Goal: Task Accomplishment & Management: Manage account settings

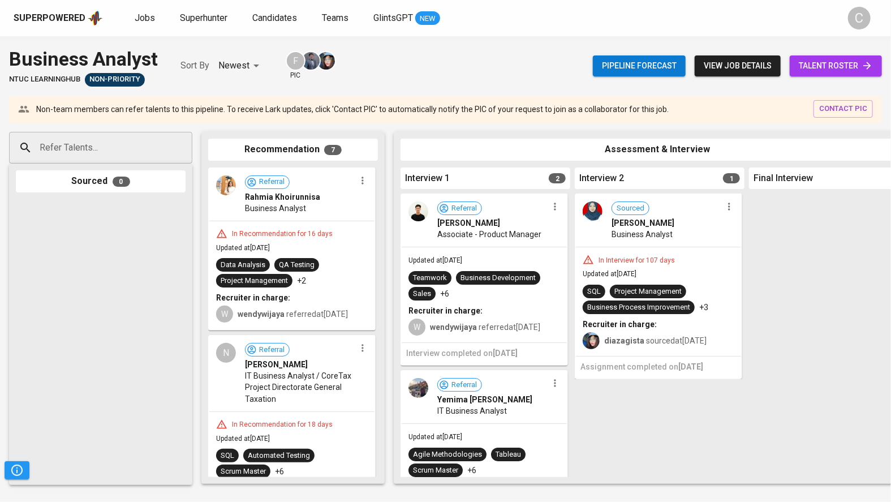
scroll to position [36, 0]
click at [812, 59] on span "talent roster" at bounding box center [835, 66] width 74 height 14
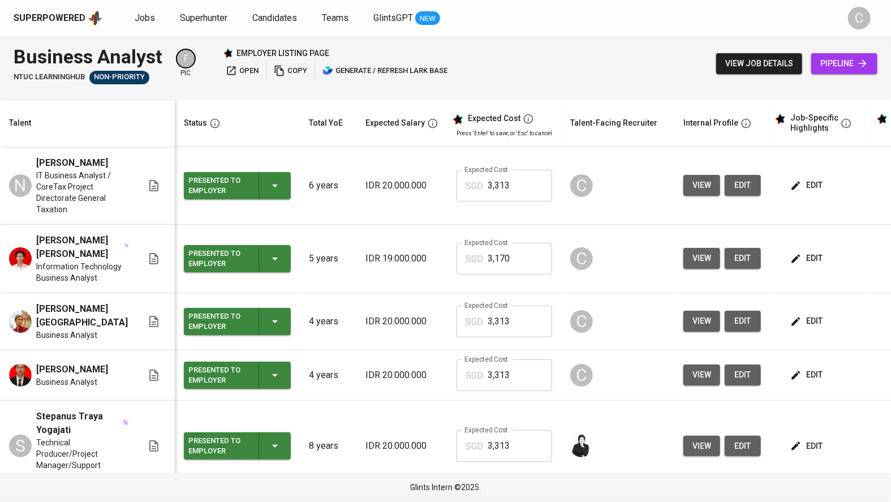
click at [818, 186] on button "edit" at bounding box center [807, 185] width 39 height 21
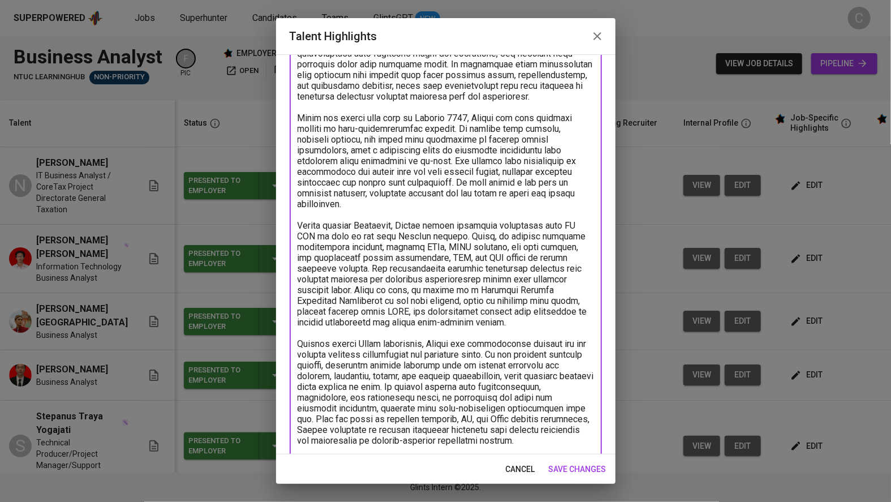
scroll to position [299, 0]
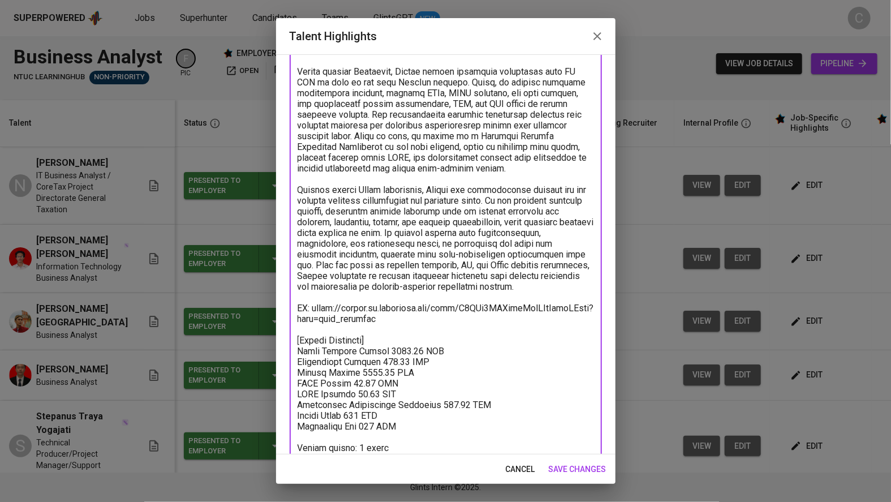
drag, startPoint x: 297, startPoint y: 129, endPoint x: 569, endPoint y: 281, distance: 311.1
click at [569, 281] on textarea at bounding box center [445, 147] width 296 height 634
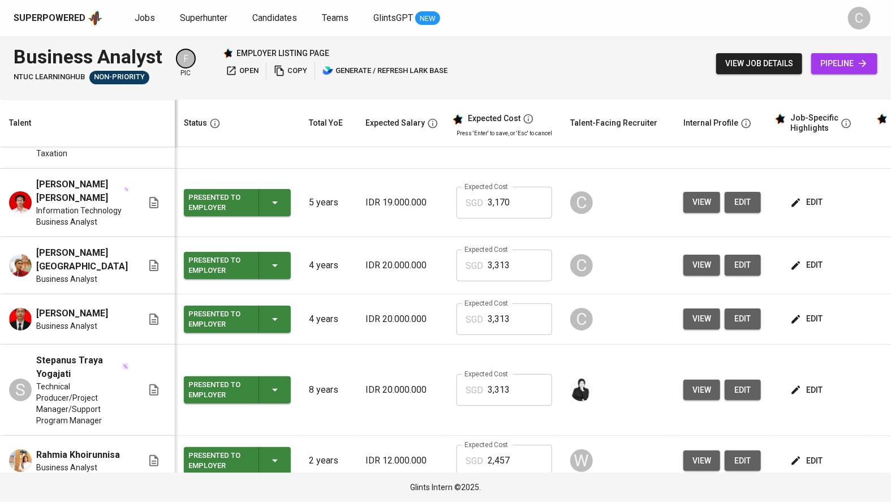
scroll to position [0, 0]
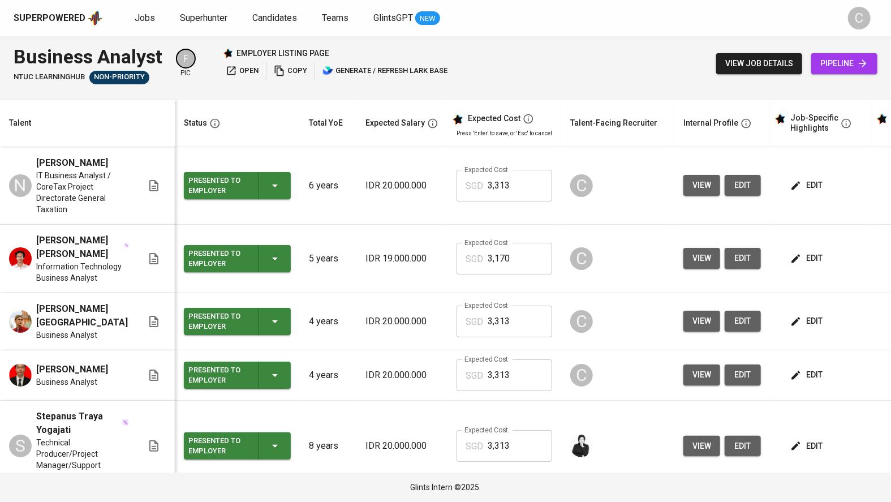
click at [809, 192] on span "edit" at bounding box center [807, 185] width 30 height 14
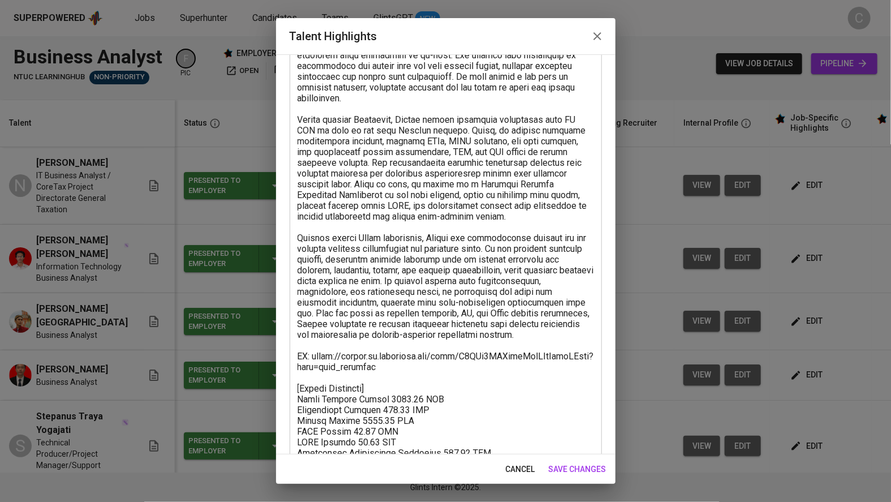
scroll to position [249, 0]
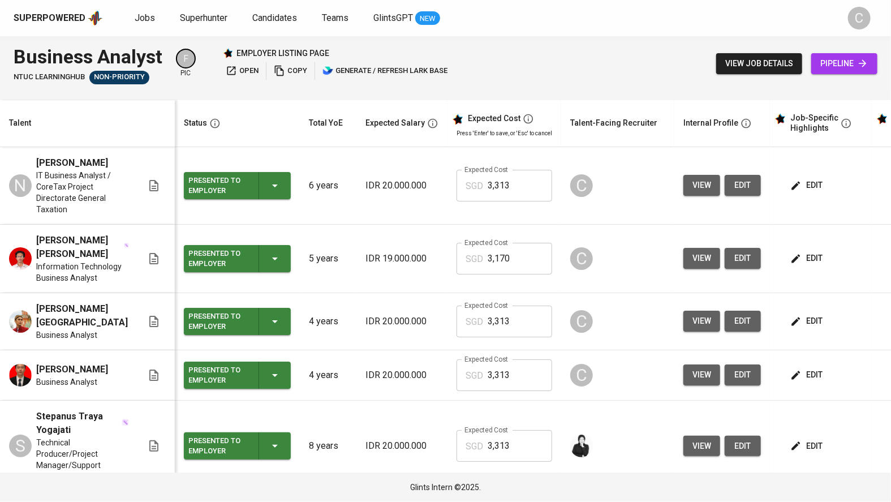
click at [801, 265] on span "edit" at bounding box center [807, 258] width 30 height 14
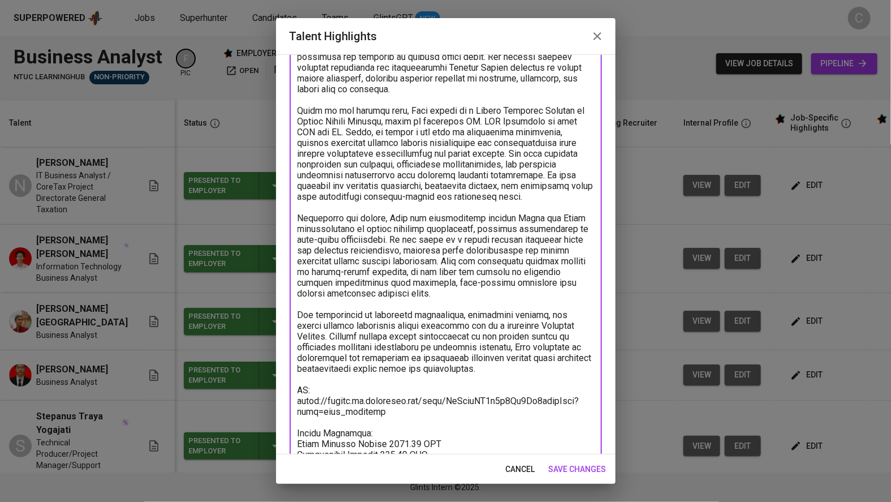
scroll to position [181, 0]
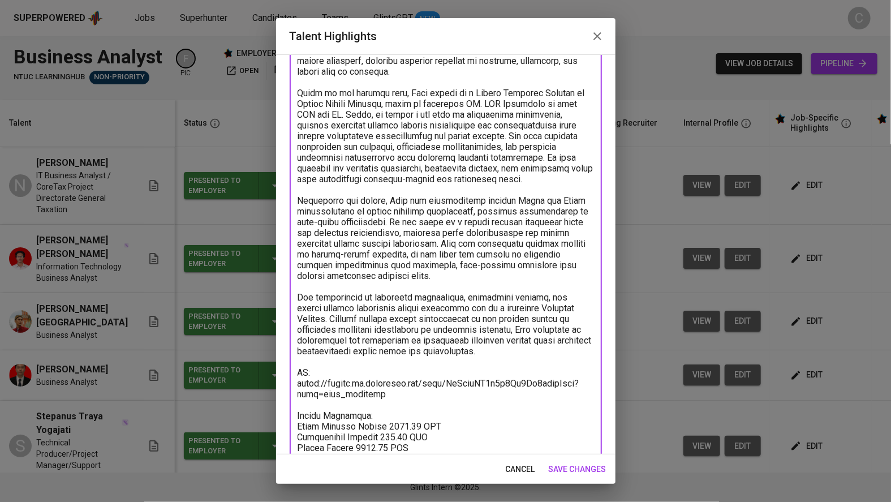
drag, startPoint x: 297, startPoint y: 135, endPoint x: 488, endPoint y: 361, distance: 296.5
click at [488, 361] on textarea at bounding box center [445, 249] width 296 height 602
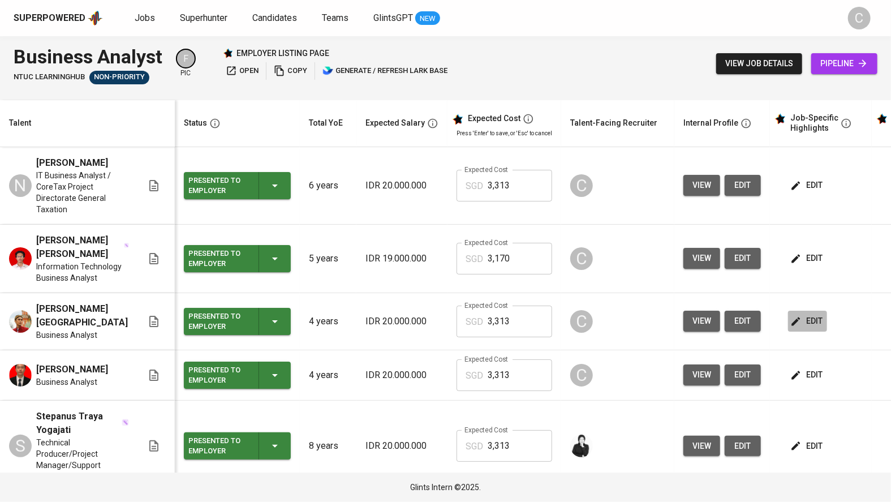
click at [804, 328] on span "edit" at bounding box center [807, 321] width 30 height 14
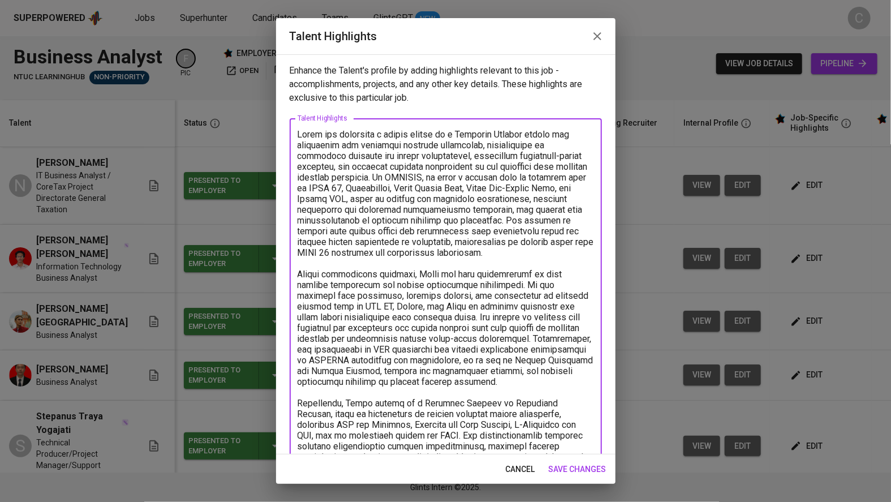
click at [300, 132] on textarea at bounding box center [445, 451] width 296 height 645
click at [302, 129] on textarea at bounding box center [445, 451] width 296 height 645
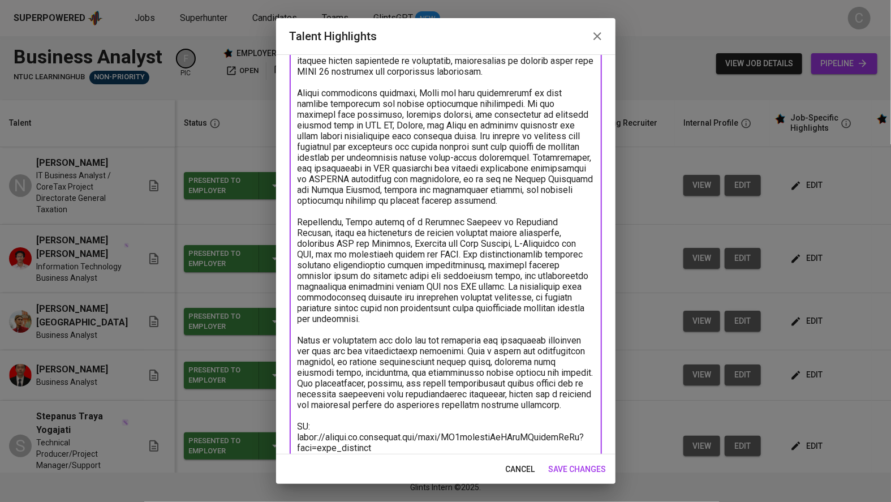
drag, startPoint x: 298, startPoint y: 132, endPoint x: 561, endPoint y: 401, distance: 376.6
click at [561, 401] on textarea at bounding box center [445, 270] width 296 height 645
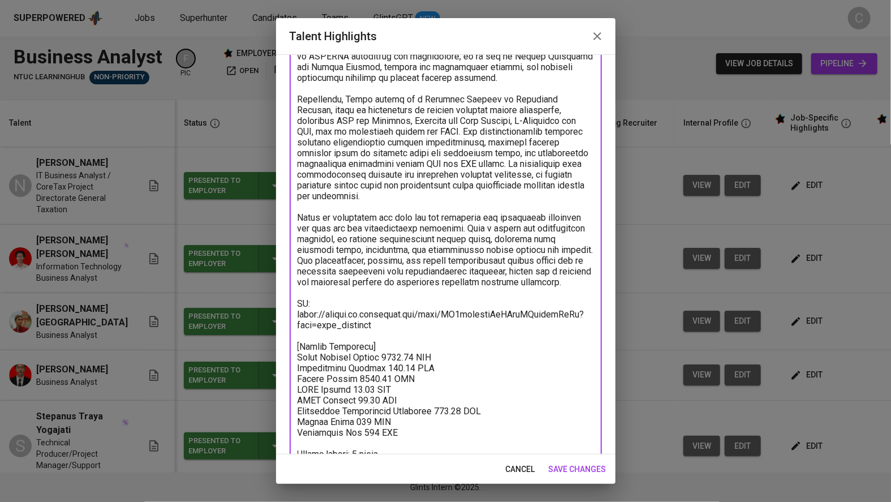
scroll to position [303, 0]
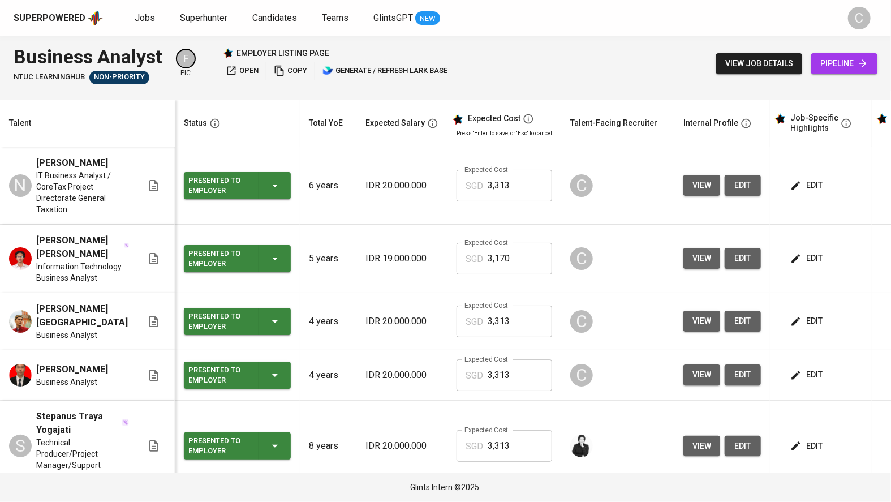
click at [797, 379] on span "edit" at bounding box center [807, 375] width 30 height 14
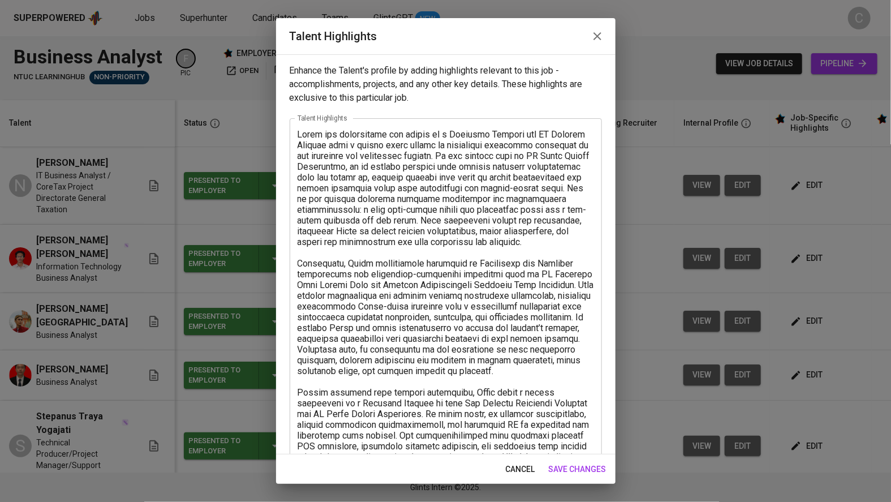
drag, startPoint x: 299, startPoint y: 129, endPoint x: 364, endPoint y: 158, distance: 70.6
click at [367, 159] on div "x Talent Highlights" at bounding box center [445, 450] width 312 height 665
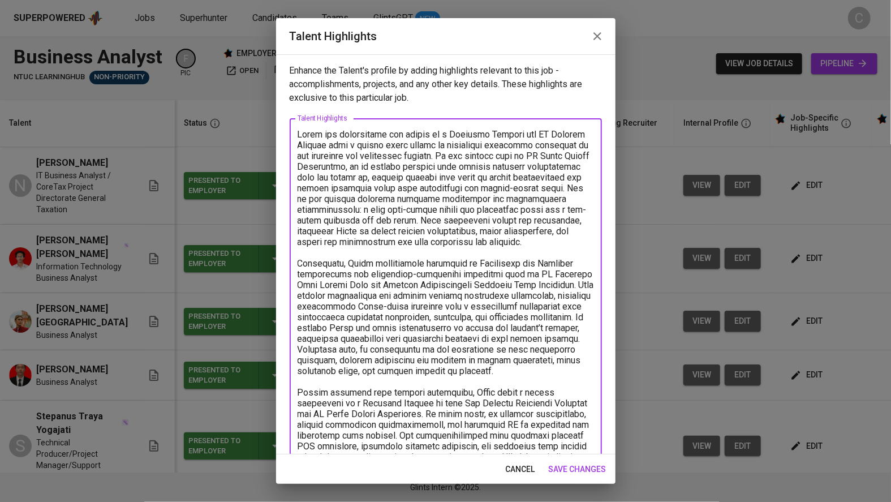
click at [318, 156] on textarea at bounding box center [445, 451] width 296 height 645
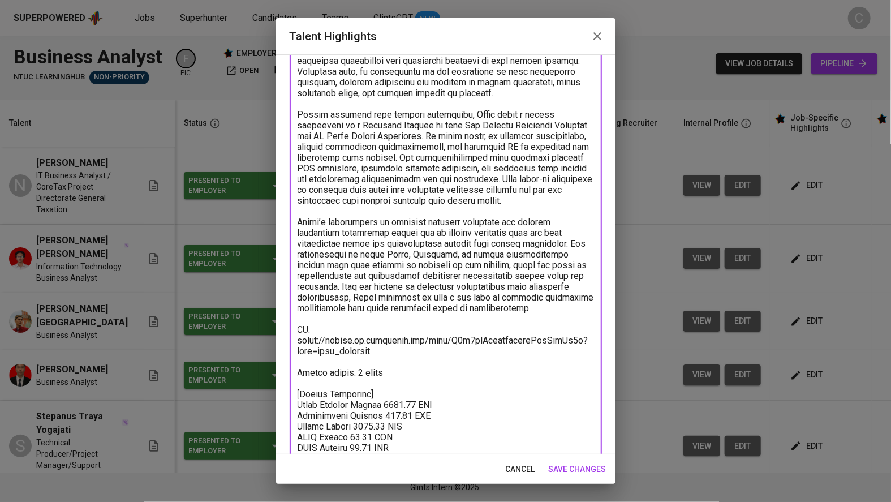
scroll to position [339, 0]
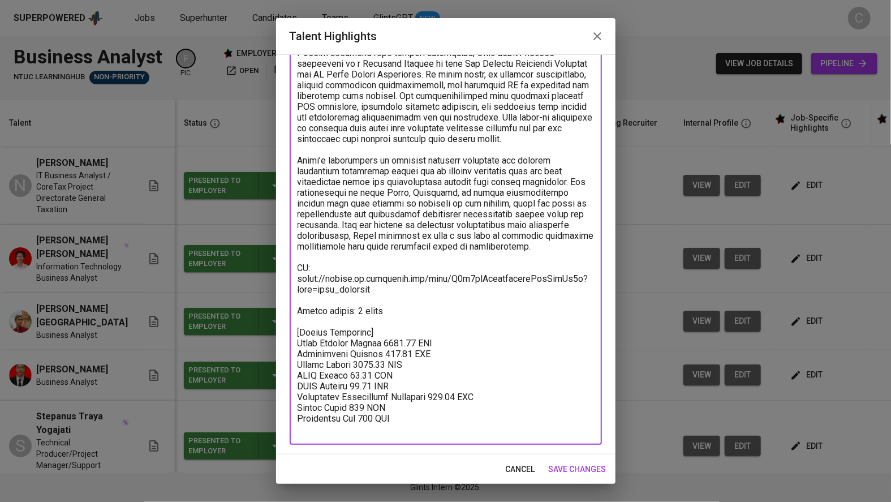
drag, startPoint x: 297, startPoint y: 132, endPoint x: 544, endPoint y: 240, distance: 269.1
click at [544, 240] on textarea at bounding box center [445, 112] width 296 height 645
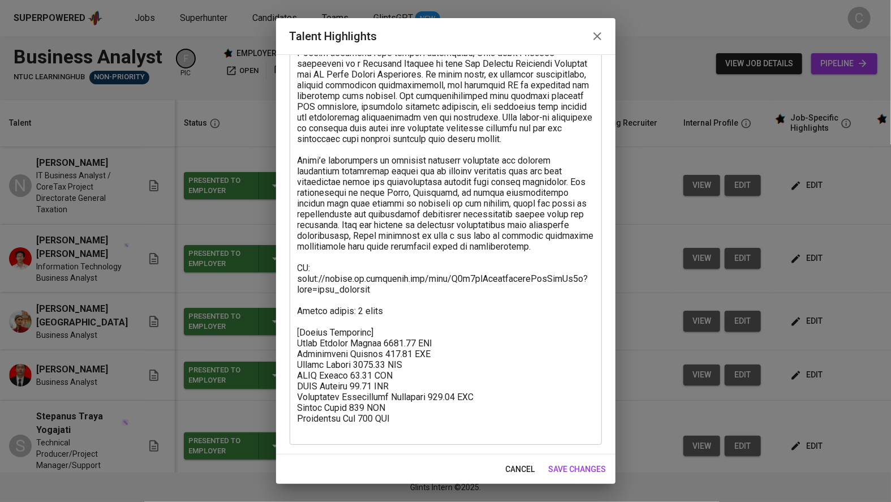
drag, startPoint x: 675, startPoint y: 172, endPoint x: 486, endPoint y: -1, distance: 255.7
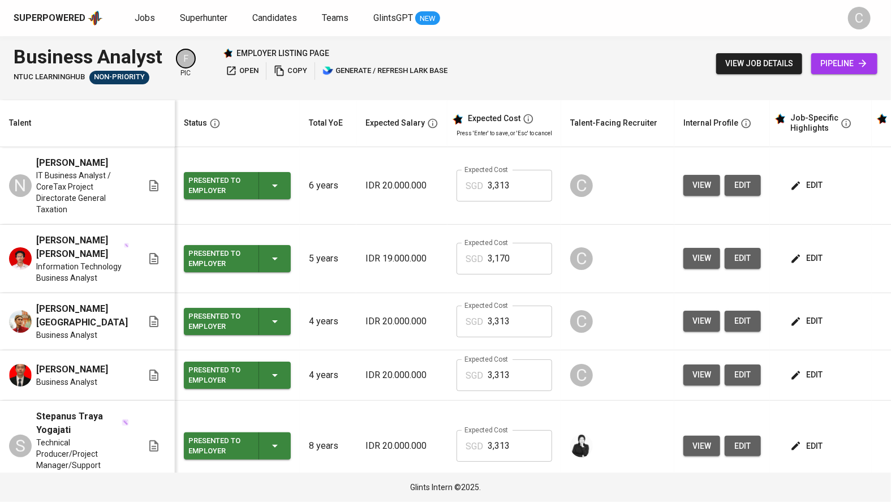
click at [798, 380] on span "edit" at bounding box center [807, 375] width 30 height 14
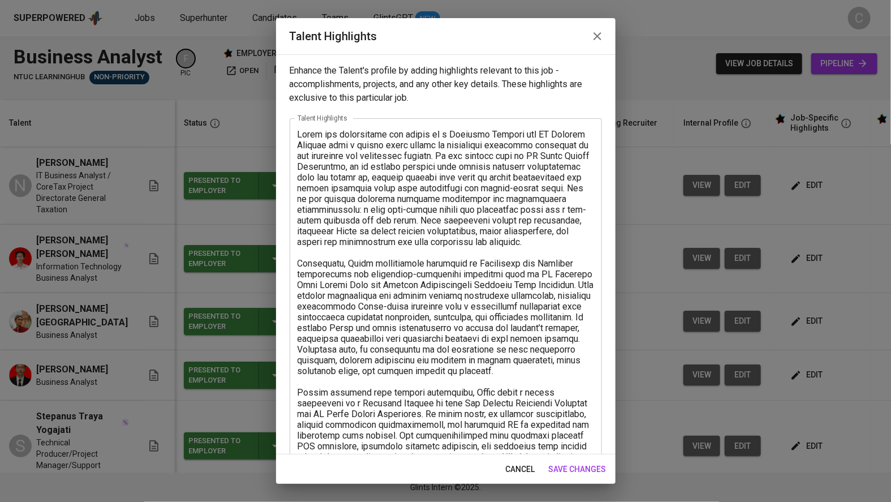
click at [349, 274] on textarea at bounding box center [445, 451] width 296 height 645
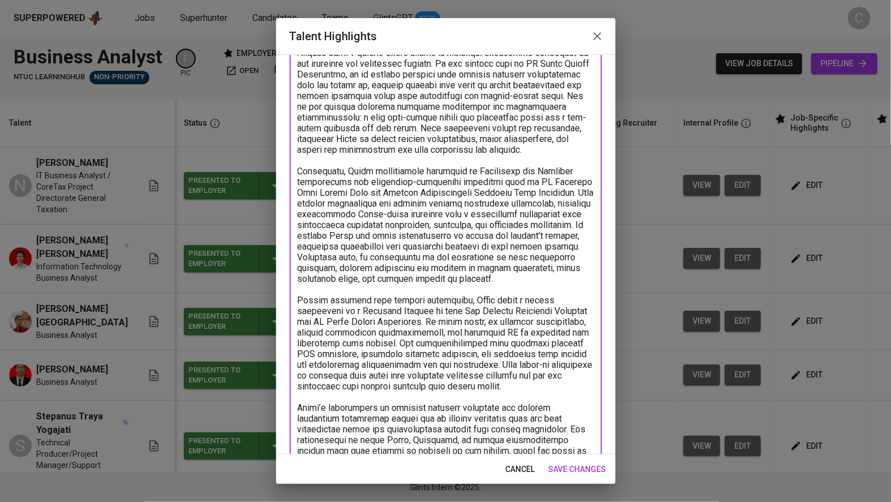
scroll to position [109, 0]
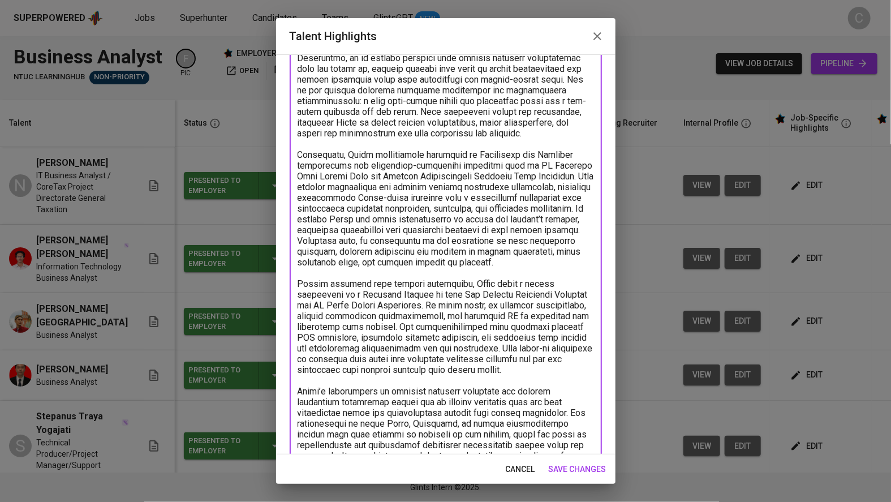
drag, startPoint x: 356, startPoint y: 324, endPoint x: 442, endPoint y: 343, distance: 88.1
click at [355, 324] on textarea at bounding box center [445, 342] width 296 height 645
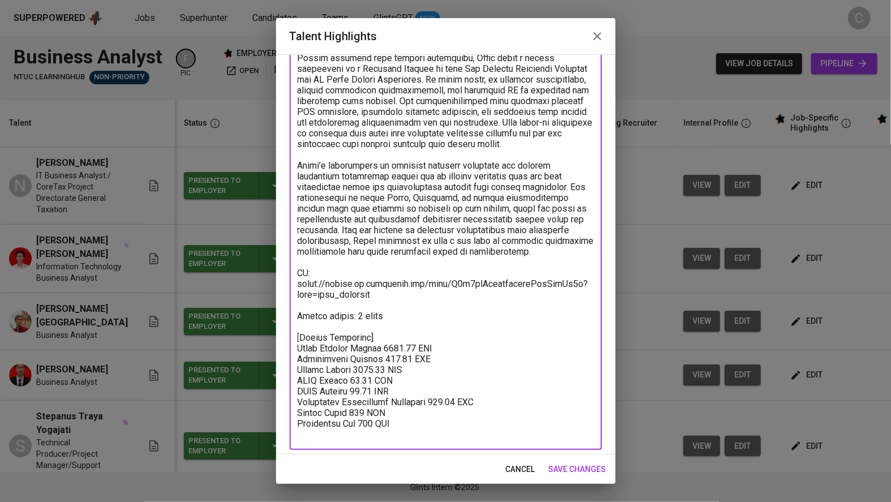
scroll to position [339, 0]
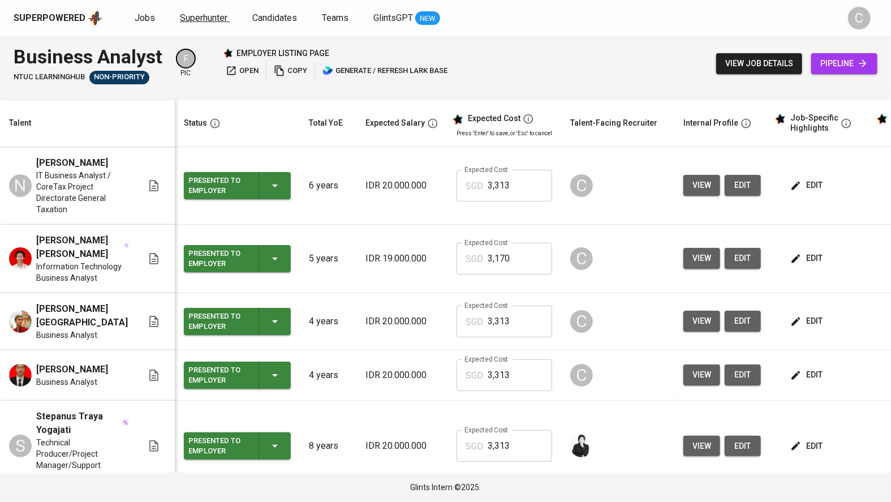
click at [195, 19] on span "Superhunter" at bounding box center [203, 17] width 47 height 11
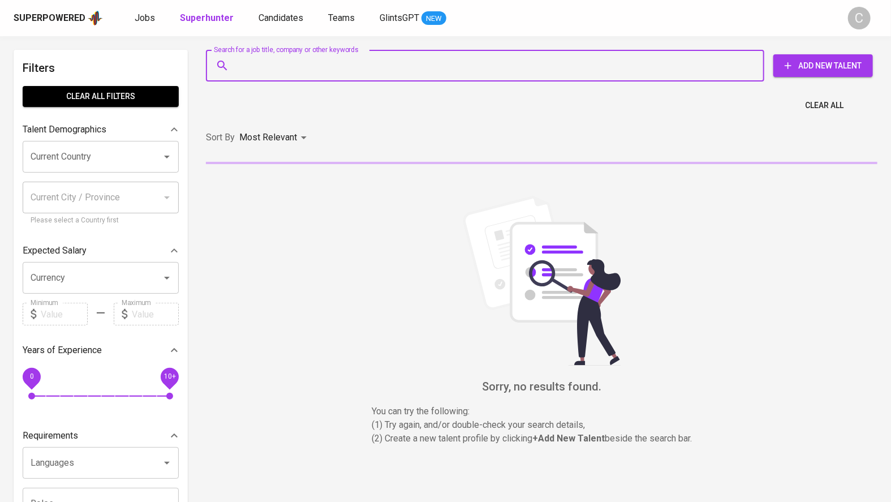
click at [292, 57] on input "Search for a job title, company or other keywords" at bounding box center [488, 65] width 508 height 21
paste input "putrawidjoyo@gmail.com"
type input "putrawidjoyo@gmail.com"
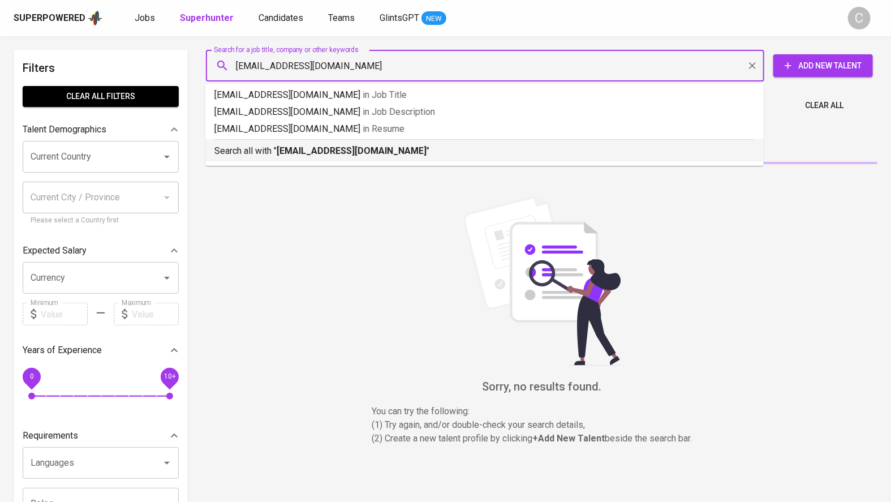
click at [304, 152] on b "putrawidjoyo@gmail.com" at bounding box center [351, 150] width 150 height 11
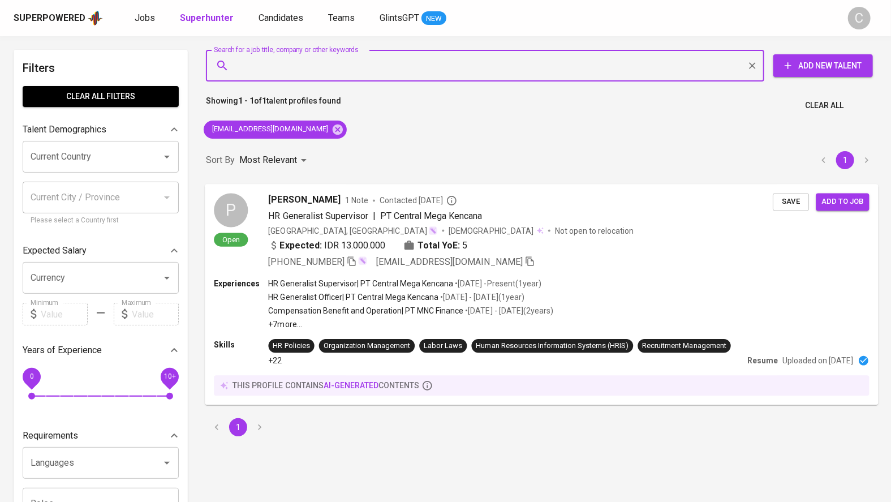
click at [786, 202] on span "Save" at bounding box center [790, 201] width 25 height 13
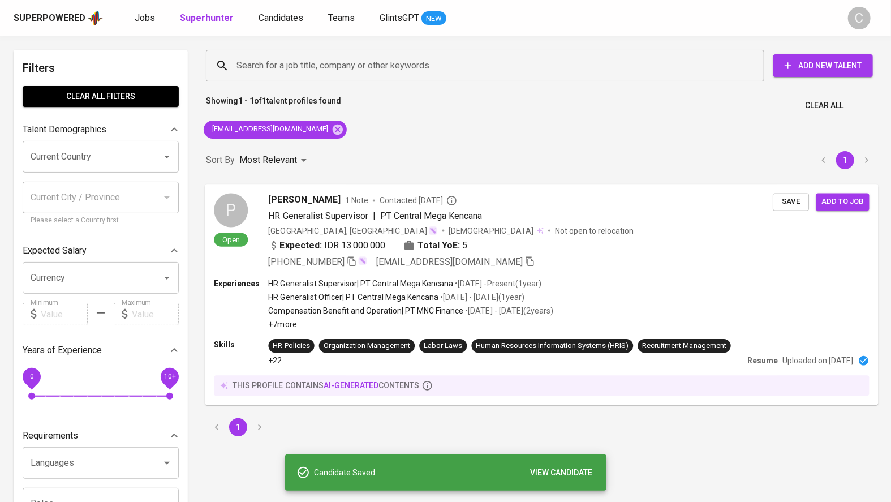
click at [661, 251] on div "Expected: IDR 13.000.000 Total YoE: 5" at bounding box center [521, 246] width 504 height 16
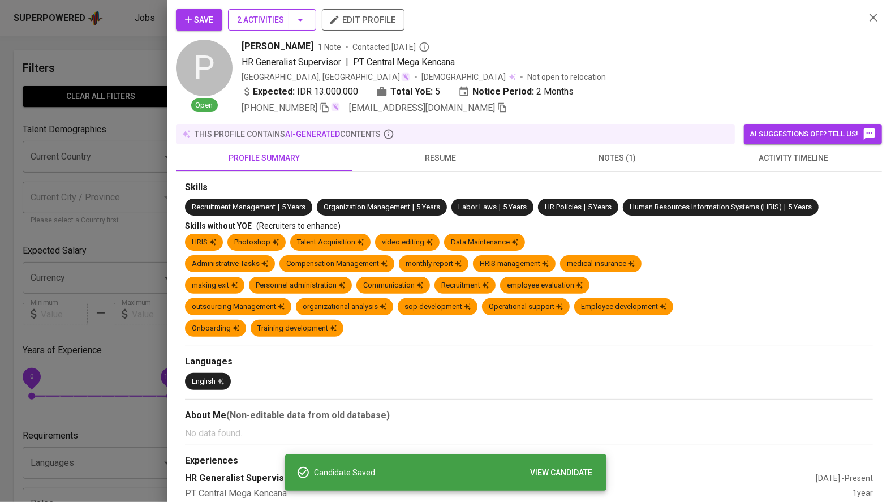
click at [291, 23] on span "2 Activities" at bounding box center [272, 20] width 70 height 14
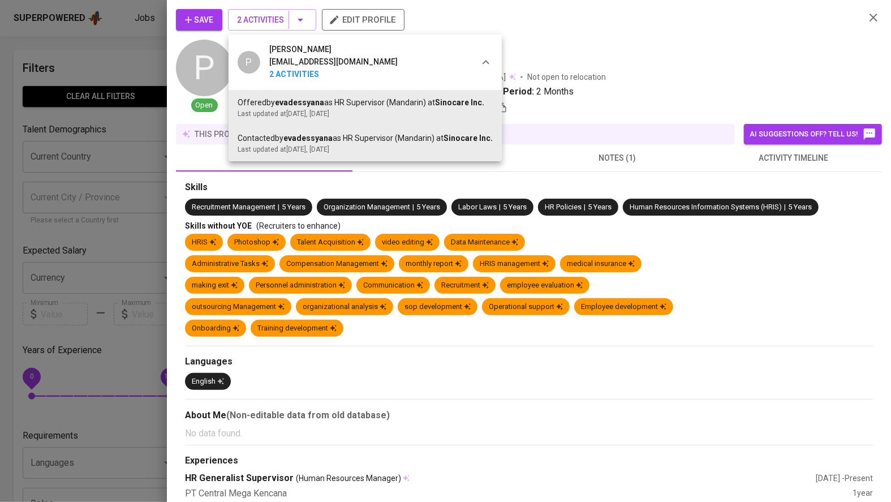
drag, startPoint x: 237, startPoint y: 102, endPoint x: 474, endPoint y: 110, distance: 237.0
click at [474, 110] on div "Offered by evadessyana as HR Supervisor (Mandarin) at Sinocare Inc. Last update…" at bounding box center [364, 108] width 255 height 22
click at [441, 127] on li "Contacted by evadessyana as HR Supervisor (Mandarin) at Sinocare Inc. Last upda…" at bounding box center [364, 144] width 273 height 36
drag, startPoint x: 121, startPoint y: 234, endPoint x: 137, endPoint y: 234, distance: 16.4
click at [136, 234] on div at bounding box center [445, 251] width 891 height 502
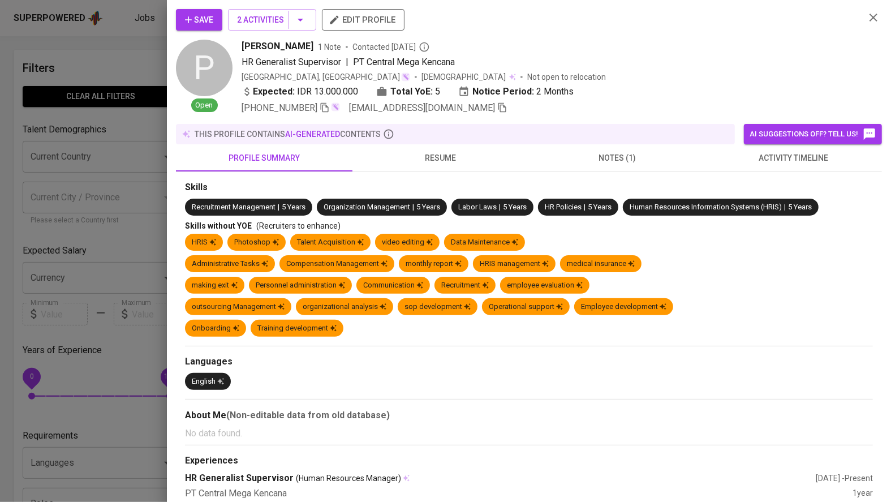
click at [632, 159] on span "notes (1)" at bounding box center [616, 158] width 163 height 14
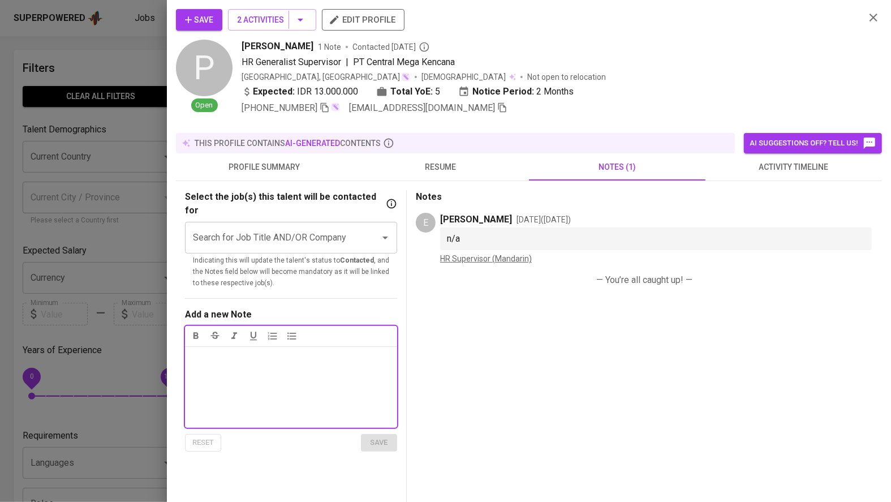
click at [126, 267] on div at bounding box center [445, 251] width 891 height 502
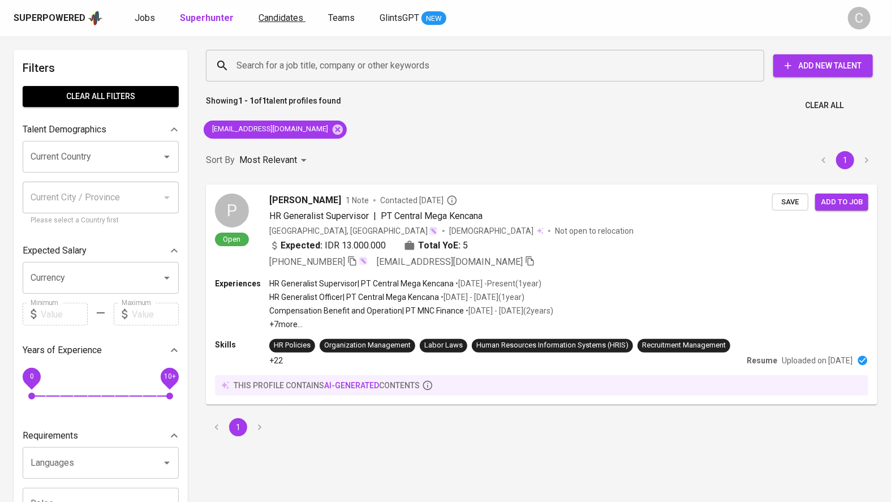
click at [287, 18] on span "Candidates" at bounding box center [280, 17] width 45 height 11
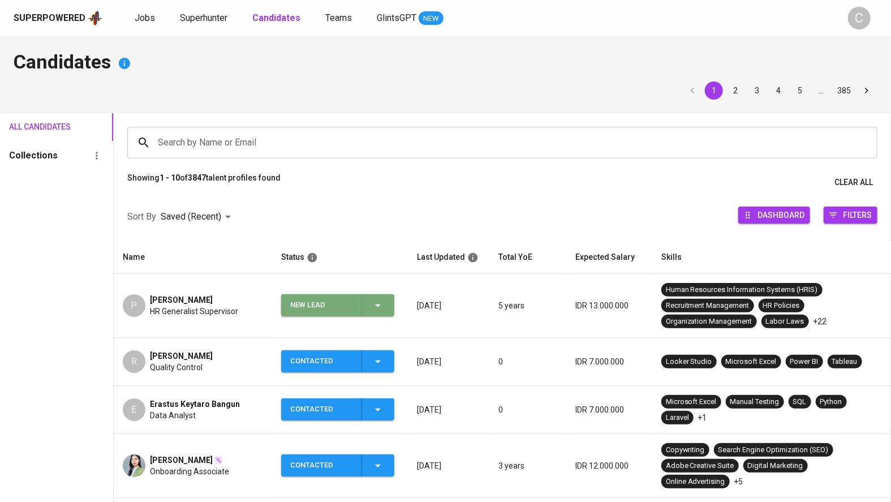
click at [384, 306] on icon "button" at bounding box center [378, 306] width 14 height 14
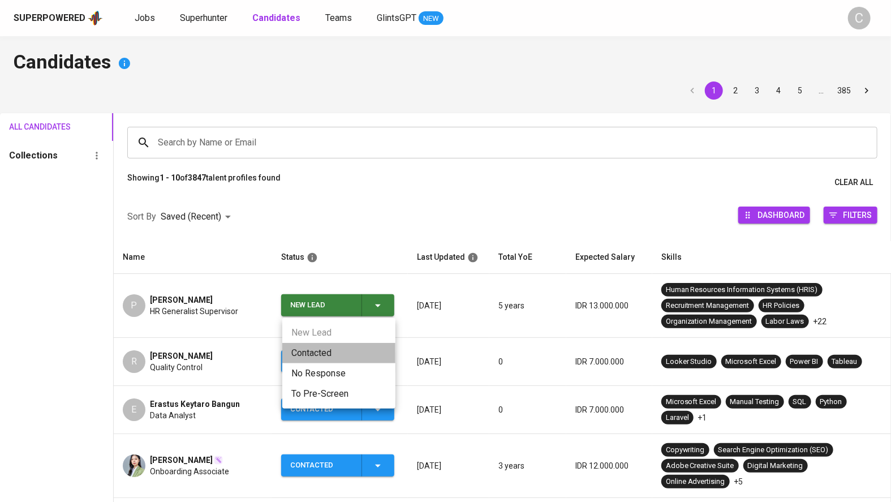
click at [330, 358] on li "Contacted" at bounding box center [338, 353] width 113 height 20
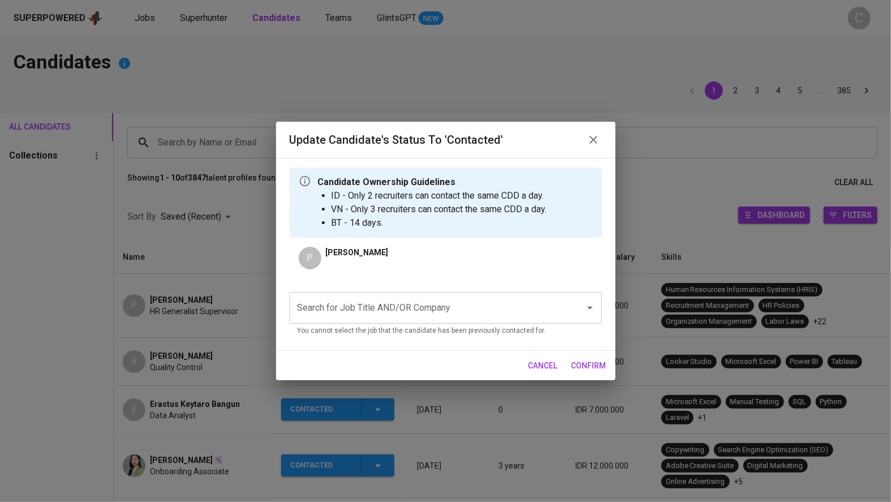
click at [352, 308] on input "Search for Job Title AND/OR Company" at bounding box center [430, 307] width 270 height 21
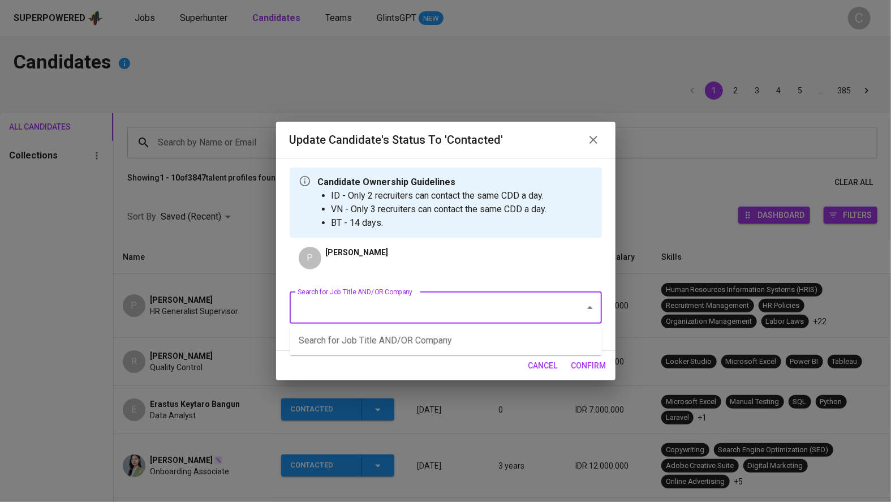
type input "a"
type input "e"
type input "h"
type input "n"
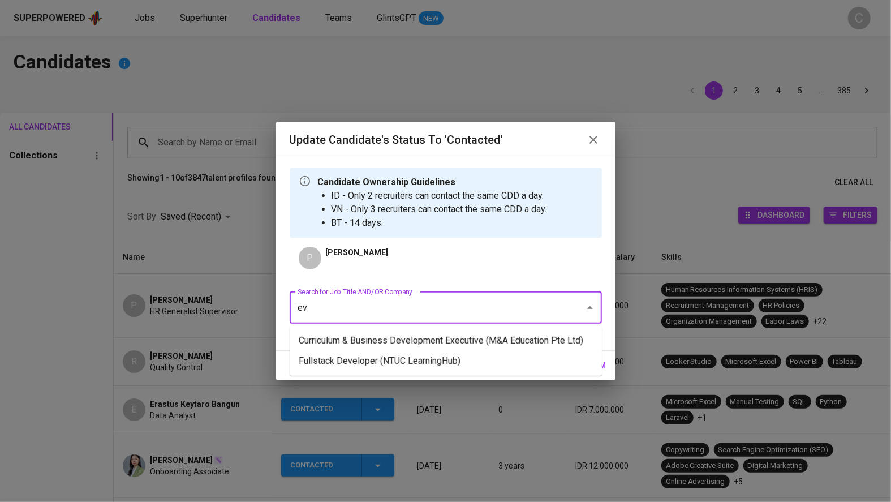
type input "e"
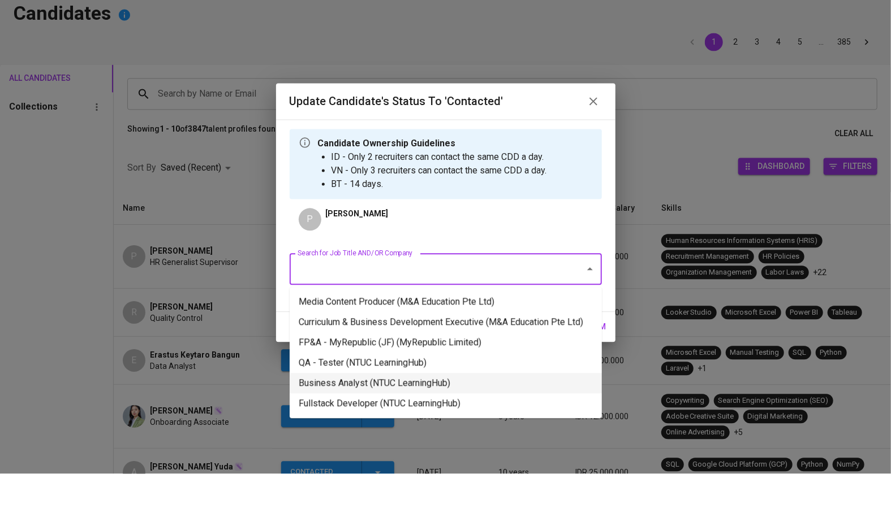
click at [390, 434] on li "Business Analyst (NTUC LearningHub)" at bounding box center [445, 432] width 312 height 20
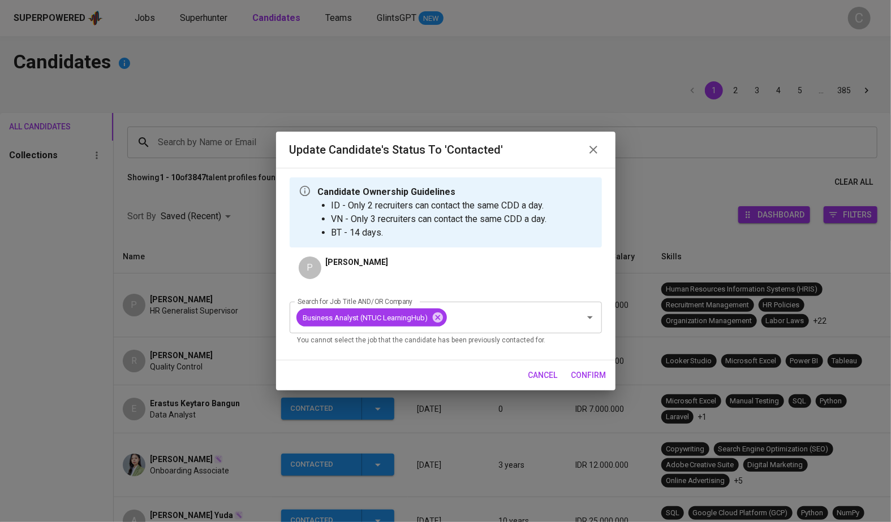
click at [604, 379] on span "confirm" at bounding box center [588, 376] width 35 height 14
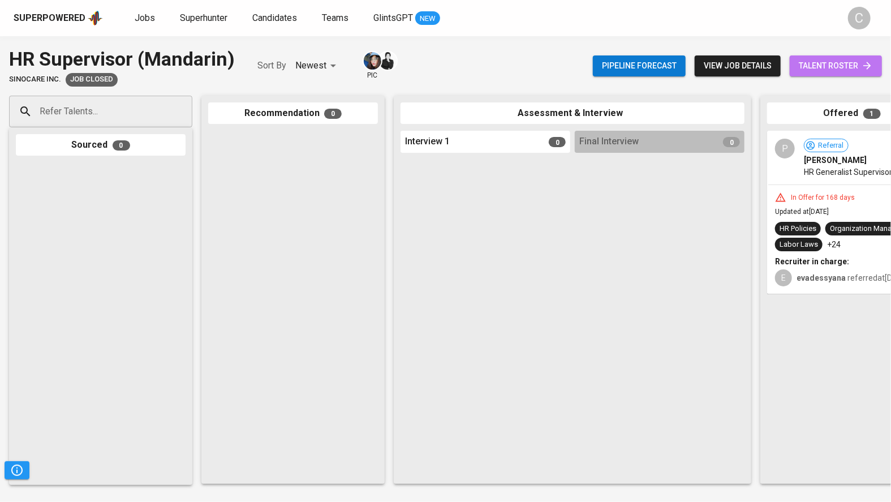
click at [826, 67] on span "talent roster" at bounding box center [835, 66] width 74 height 14
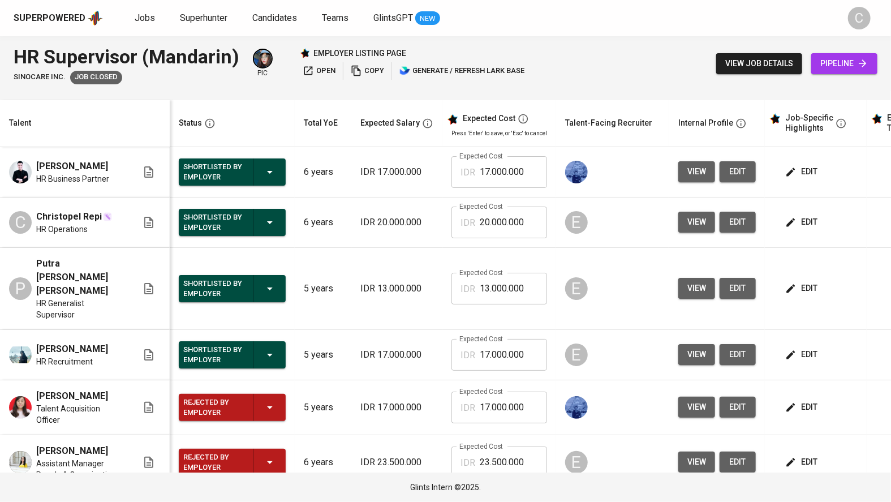
click at [810, 281] on span "edit" at bounding box center [802, 288] width 30 height 14
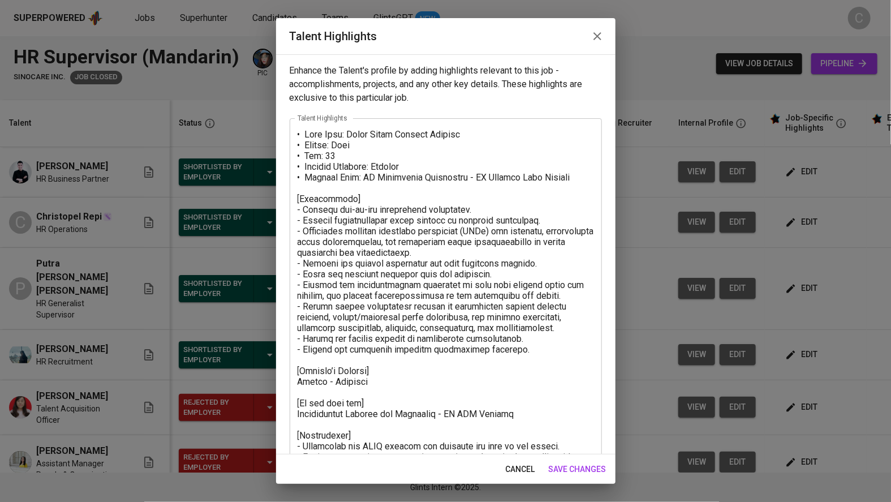
drag, startPoint x: 327, startPoint y: 150, endPoint x: 340, endPoint y: 150, distance: 13.0
click at [328, 150] on textarea at bounding box center [445, 489] width 296 height 720
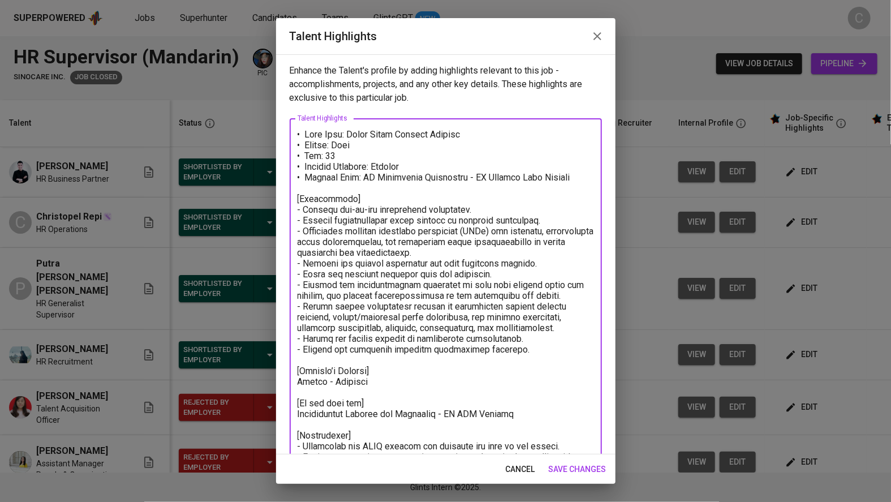
click at [381, 155] on textarea at bounding box center [445, 489] width 296 height 720
click at [401, 189] on textarea at bounding box center [445, 489] width 296 height 720
drag, startPoint x: 299, startPoint y: 196, endPoint x: 560, endPoint y: 360, distance: 308.4
click at [560, 360] on textarea at bounding box center [445, 489] width 296 height 720
click at [459, 283] on textarea at bounding box center [445, 489] width 296 height 720
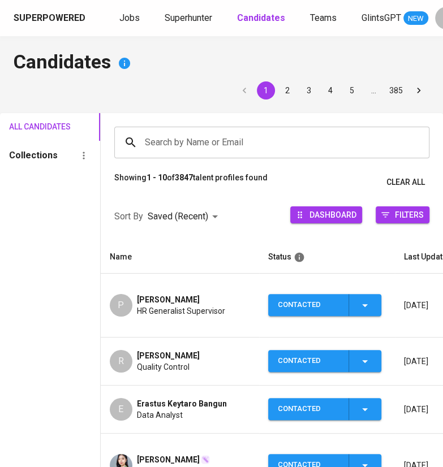
click at [391, 0] on html "Superpowered Jobs Superhunter Candidates Teams GlintsGPT NEW C Candidates 1 2 3…" at bounding box center [221, 457] width 443 height 915
click at [405, 0] on html "Superpowered Jobs Superhunter Candidates Teams GlintsGPT NEW C Candidates 1 2 3…" at bounding box center [221, 457] width 443 height 915
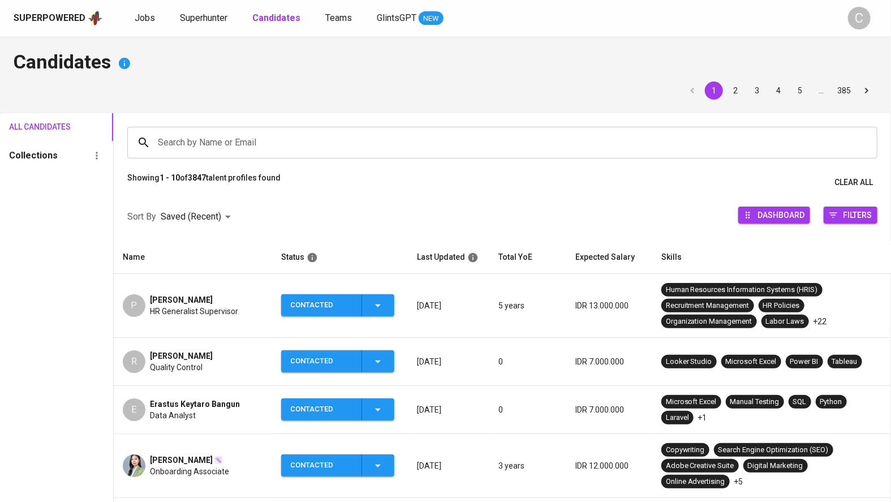
click at [206, 314] on span "HR Generalist Supervisor" at bounding box center [194, 310] width 88 height 11
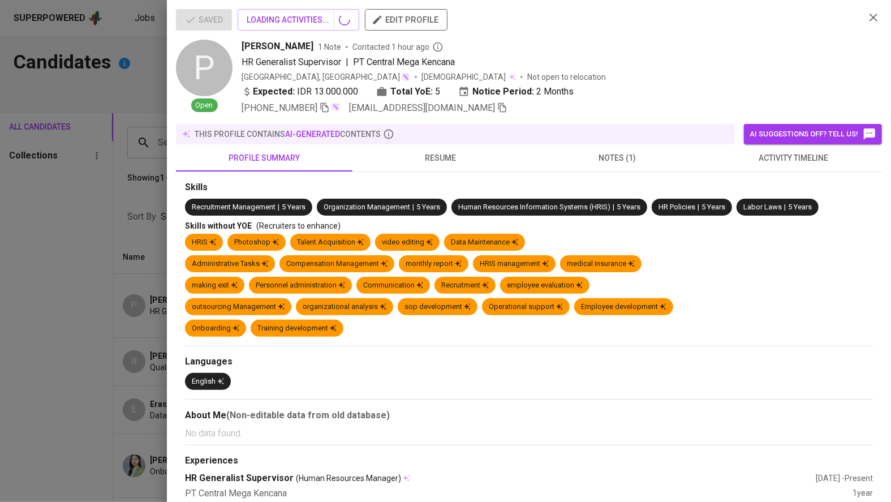
click at [201, 302] on div "Saved LOADING ACTIVITIES... edit profile P Open Putra Surya Bhuwana Widjoyo 1 N…" at bounding box center [445, 251] width 891 height 502
click at [281, 466] on div "HR Generalist Supervisor (Human Resources Manager)" at bounding box center [500, 478] width 630 height 13
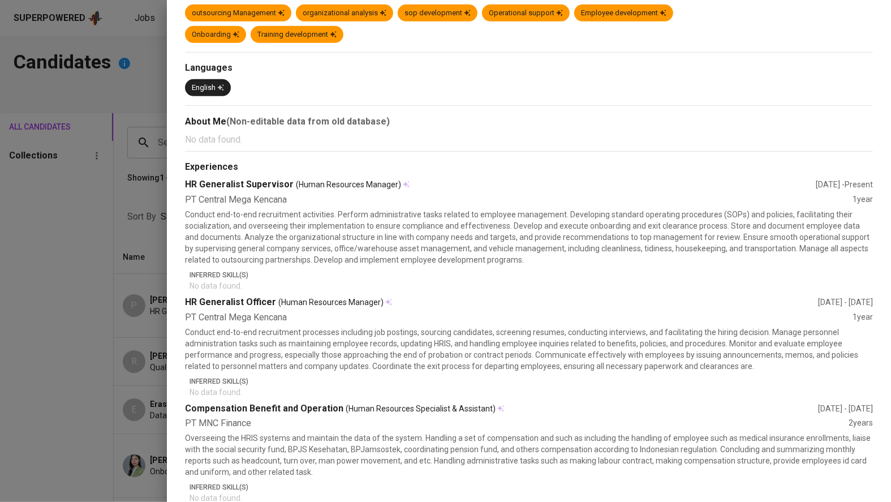
click at [241, 306] on div "HR Generalist Officer (Human Resources Manager)" at bounding box center [501, 302] width 633 height 13
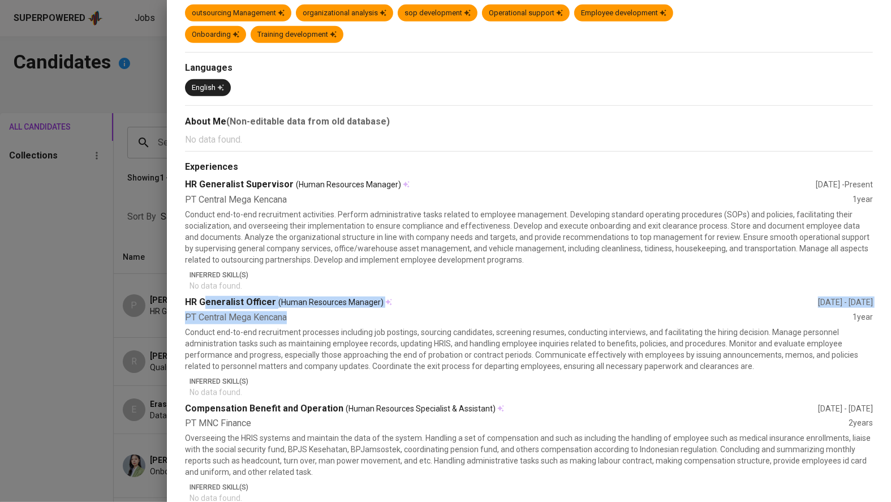
drag, startPoint x: 206, startPoint y: 304, endPoint x: 304, endPoint y: 314, distance: 97.8
click at [302, 314] on div "HR Generalist Officer (Human Resources Manager) Jan 2023 - Apr 2024 PT Central …" at bounding box center [529, 347] width 688 height 102
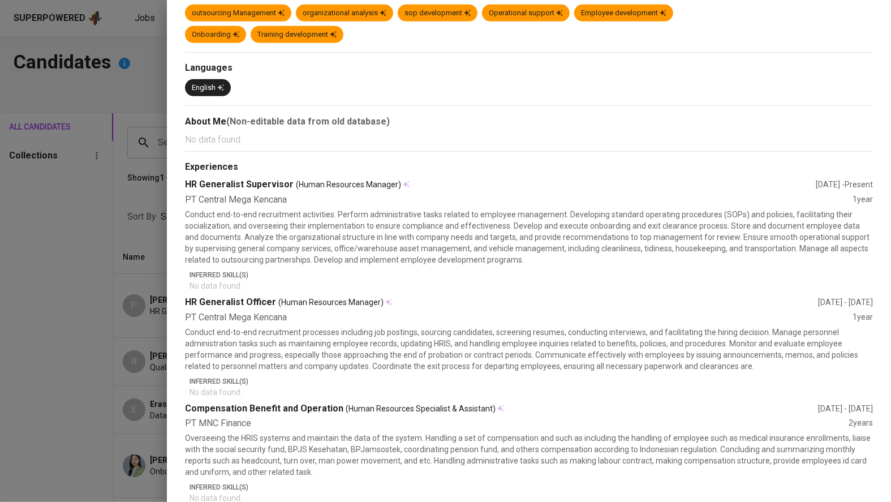
click at [302, 358] on p "Conduct end-to-end recruitment processes including job postings, sourcing candi…" at bounding box center [529, 348] width 688 height 45
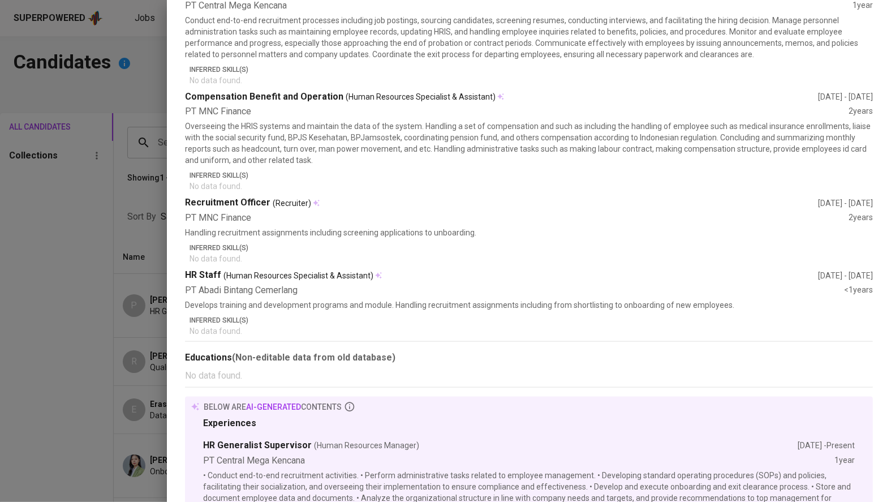
scroll to position [265, 0]
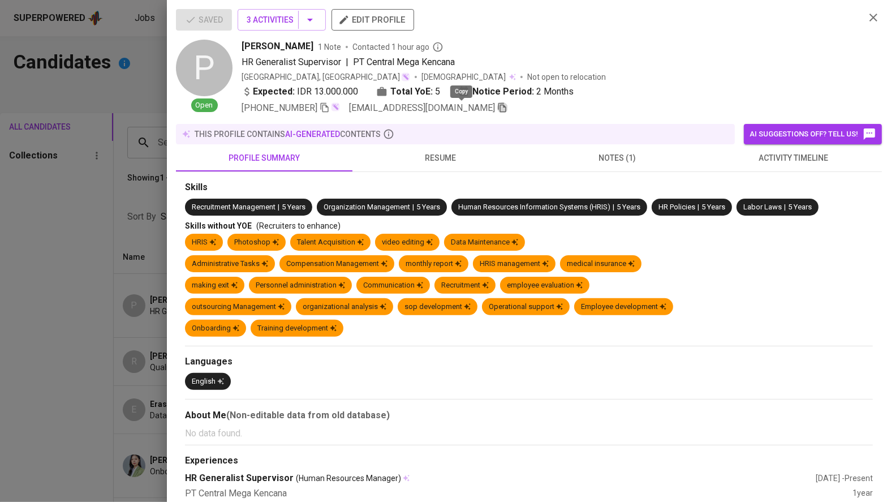
click at [442, 108] on icon "button" at bounding box center [502, 108] width 8 height 10
click at [113, 317] on div at bounding box center [445, 251] width 891 height 502
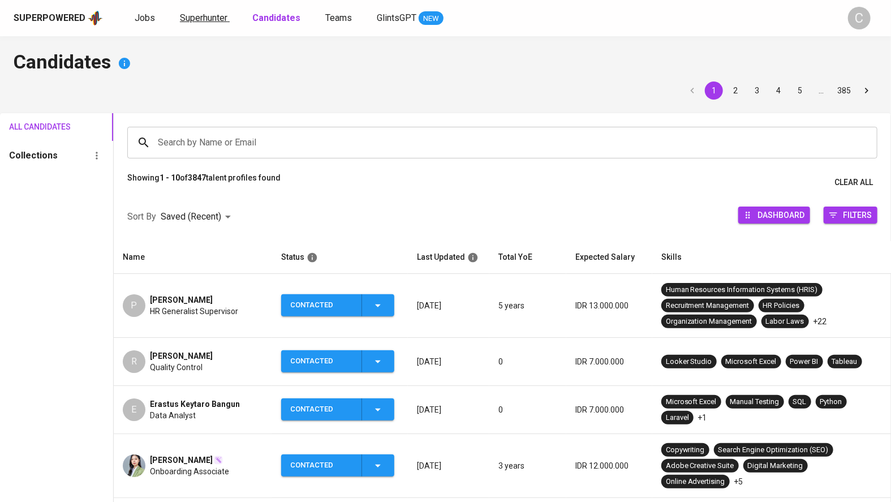
click at [194, 23] on link "Superhunter" at bounding box center [205, 18] width 50 height 14
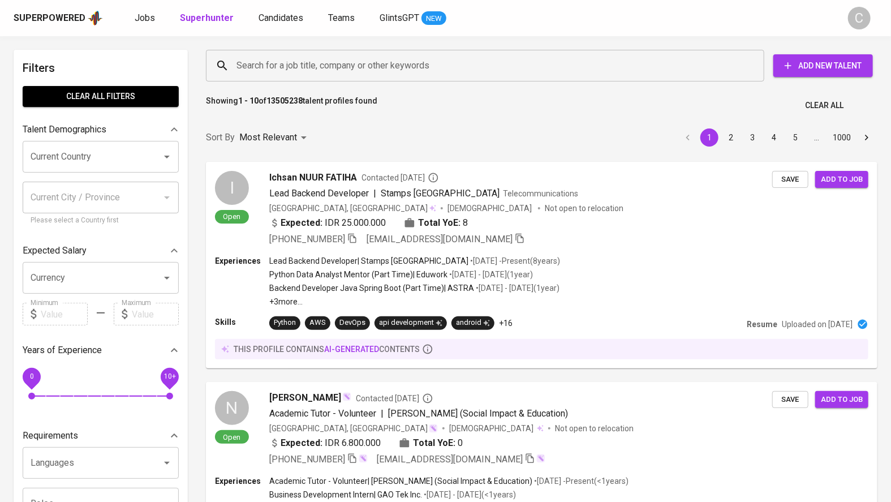
click at [271, 60] on input "Search for a job title, company or other keywords" at bounding box center [488, 65] width 508 height 21
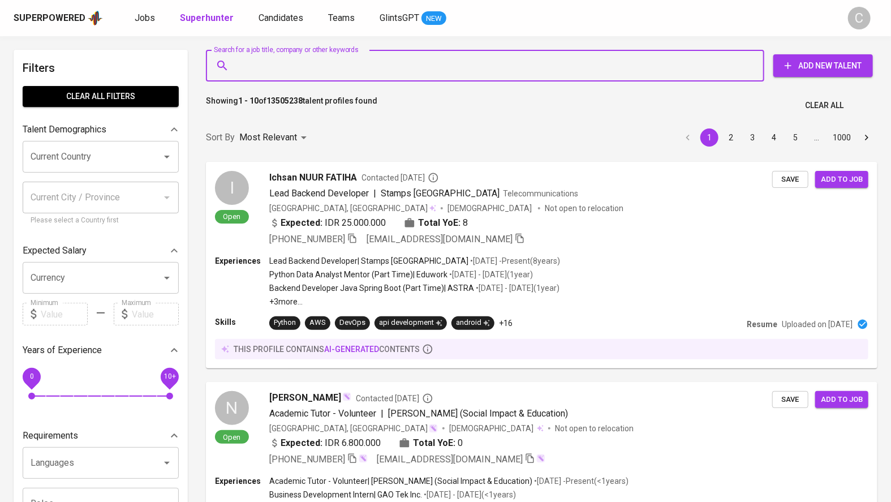
paste input "[EMAIL_ADDRESS][DOMAIN_NAME]"
type input "[EMAIL_ADDRESS][DOMAIN_NAME]"
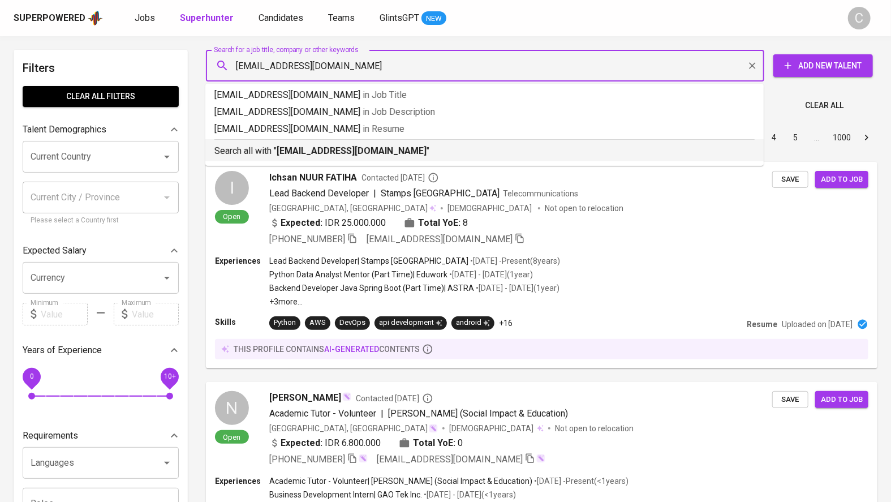
click at [326, 155] on b "[EMAIL_ADDRESS][DOMAIN_NAME]" at bounding box center [351, 150] width 150 height 11
click at [298, 144] on div "Sort By Most Relevant MOST_RELEVANT 1 2 3 4 5 … 1000" at bounding box center [541, 137] width 685 height 34
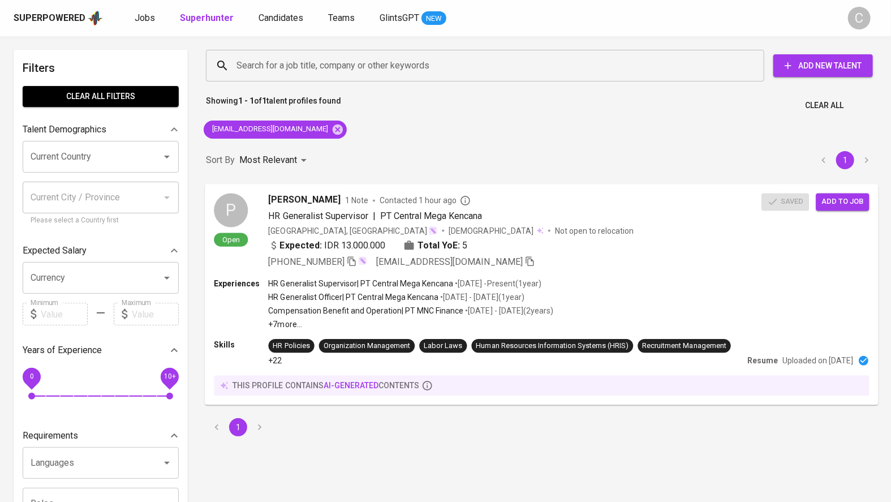
click at [442, 202] on span "Add to job" at bounding box center [842, 201] width 42 height 13
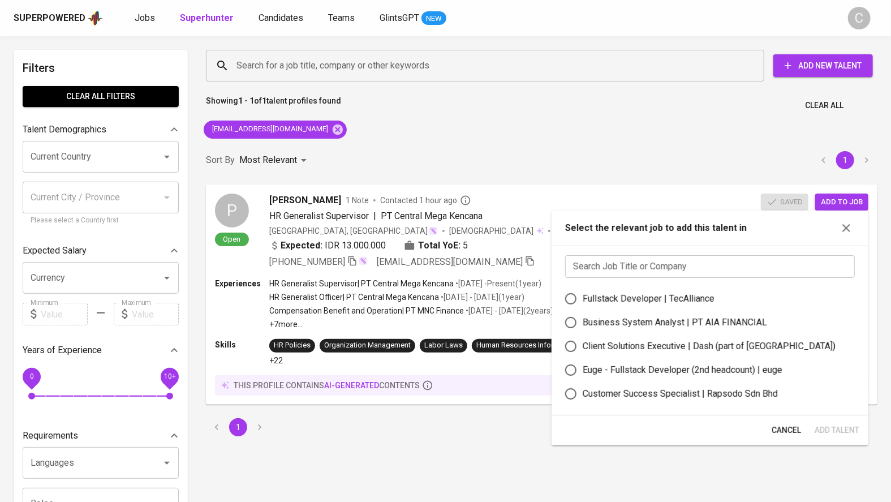
click at [442, 261] on input "text" at bounding box center [709, 266] width 289 height 23
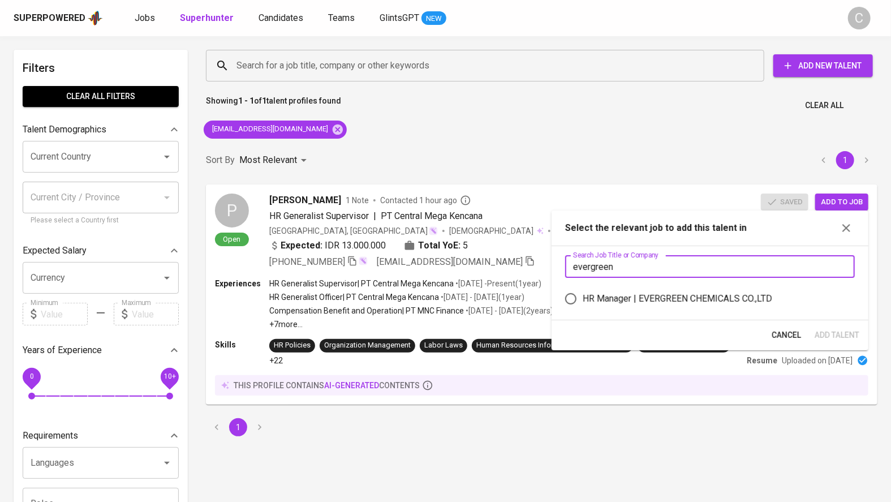
type input "evergreen"
click at [442, 294] on div "HR Manager | EVERGREEN CHEMICALS CO.,LTD" at bounding box center [676, 299] width 189 height 14
click at [442, 294] on input "HR Manager | EVERGREEN CHEMICALS CO.,LTD" at bounding box center [571, 299] width 24 height 24
radio input "true"
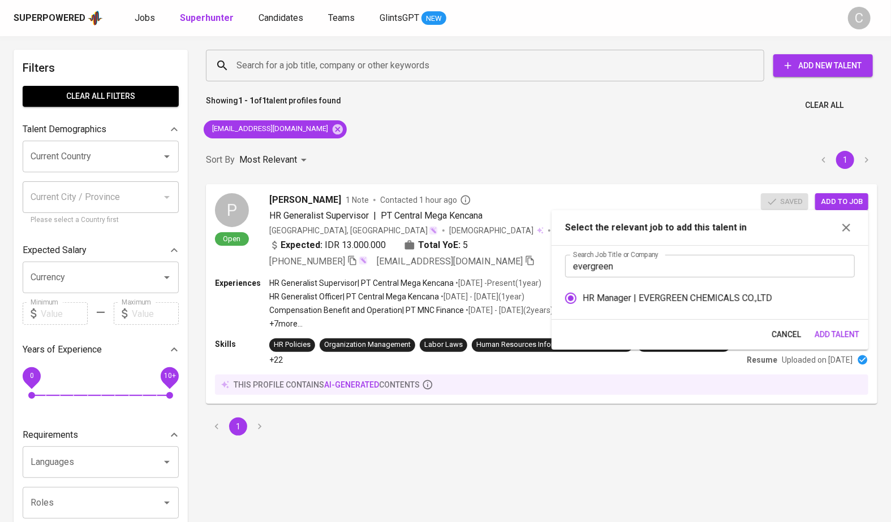
click at [442, 335] on span "Add Talent" at bounding box center [836, 335] width 45 height 14
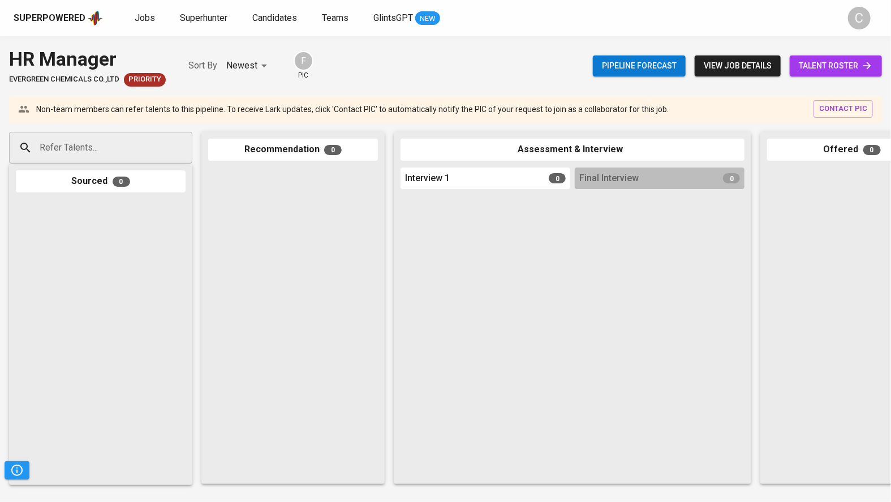
click at [844, 58] on link "talent roster" at bounding box center [835, 65] width 92 height 21
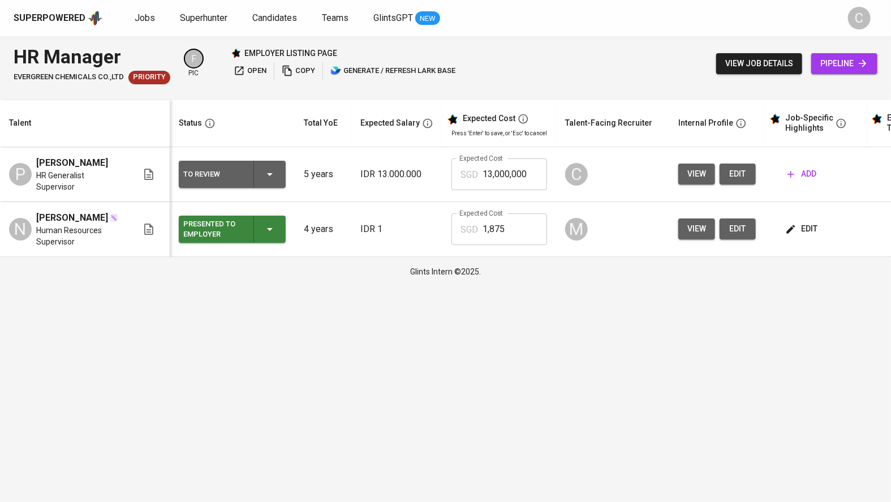
click at [738, 174] on span "edit" at bounding box center [737, 174] width 18 height 14
click at [245, 64] on span "open" at bounding box center [250, 70] width 33 height 13
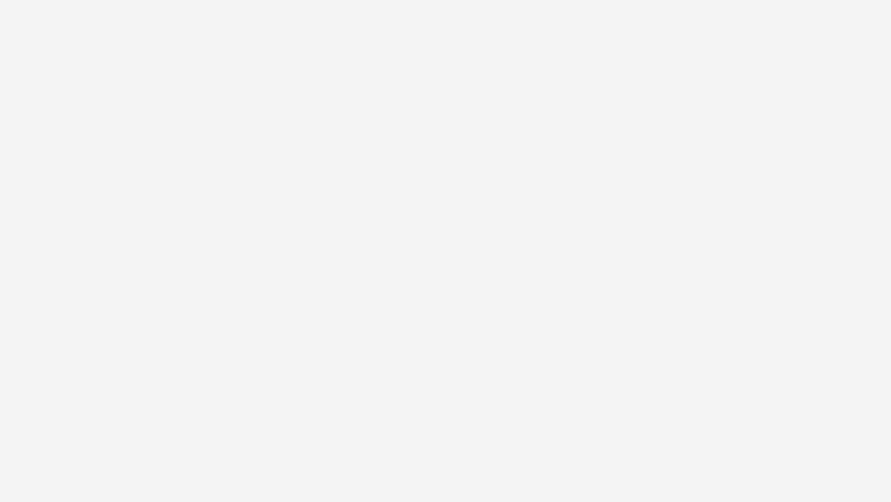
click at [608, 0] on html "/talent/edit/aa2517cf-358f-4fe2-be9d-1dec8e1b3c73?referrer=from_talent_roster_d…" at bounding box center [445, 0] width 891 height 0
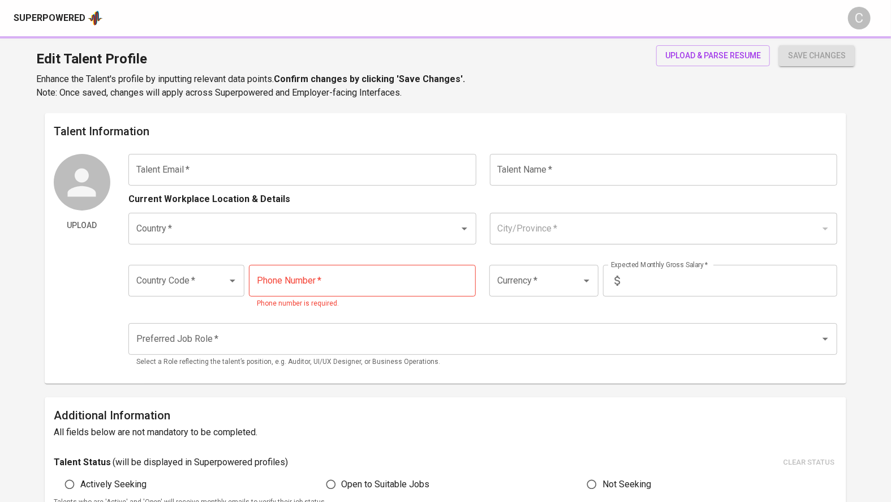
type input "[EMAIL_ADDRESS][DOMAIN_NAME]"
type input "[PERSON_NAME]"
type input "[GEOGRAPHIC_DATA]"
type input "[GEOGRAPHIC_DATA], [GEOGRAPHIC_DATA]"
type input "+62"
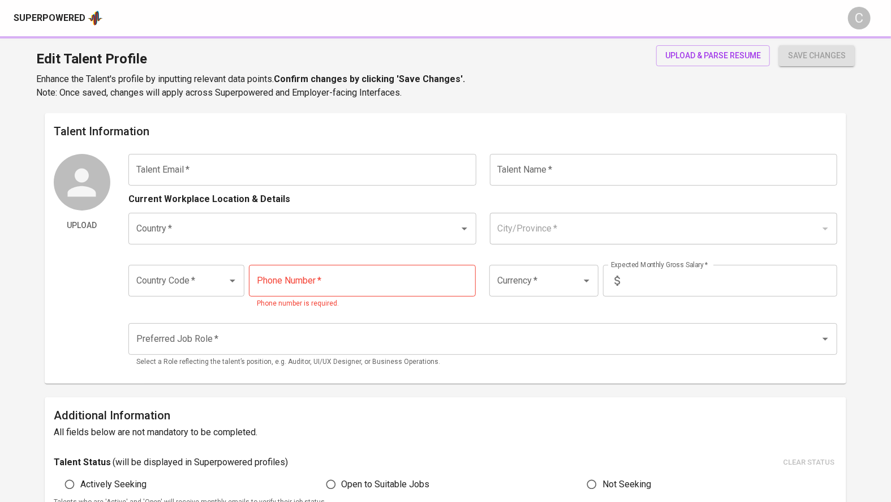
type input "[PHONE_NUMBER]"
type input "IDR"
type input "Other HR Positions"
radio input "true"
type input "5"
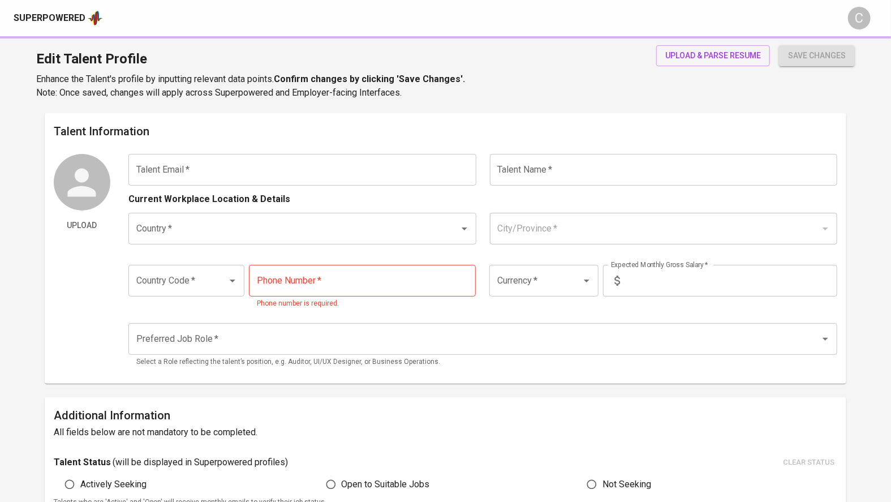
type input "2 Months"
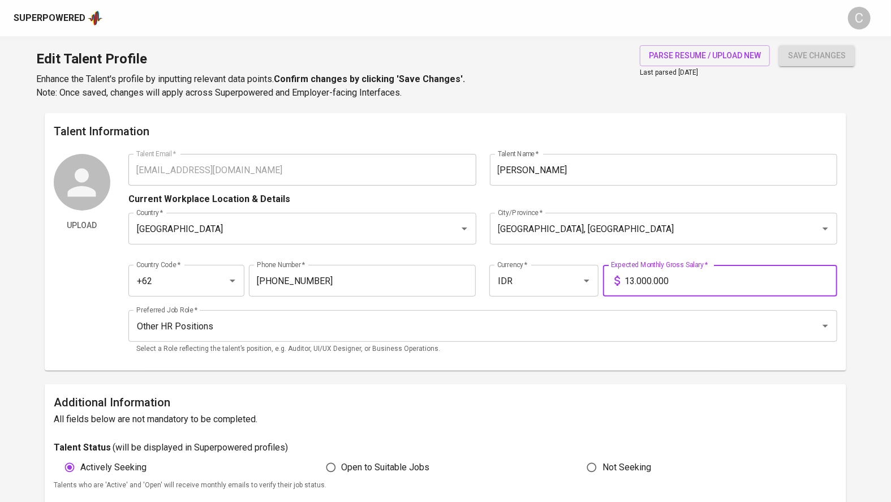
click at [631, 279] on input "13.000.000" at bounding box center [730, 281] width 213 height 32
type input "14.000.000"
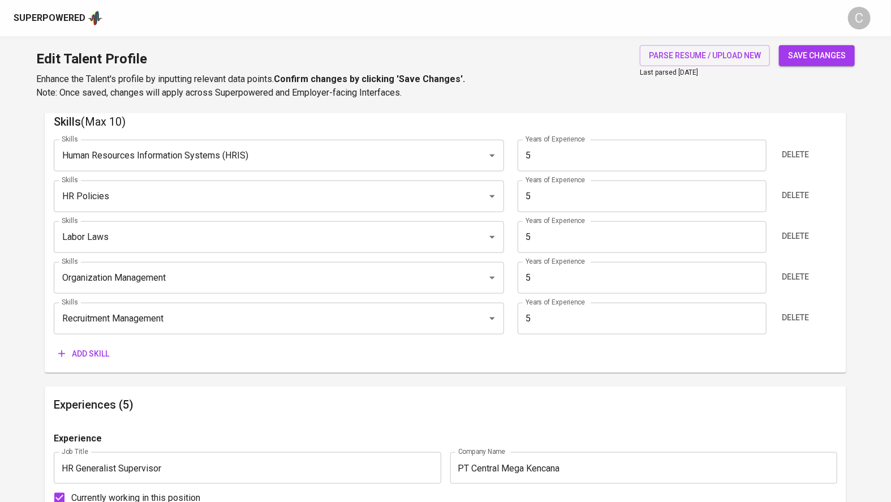
scroll to position [606, 0]
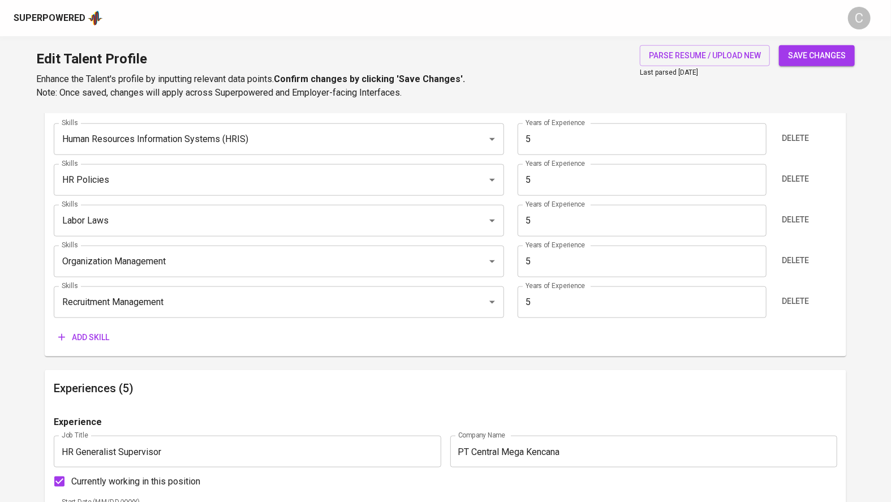
click at [98, 341] on span "Add skill" at bounding box center [83, 337] width 51 height 14
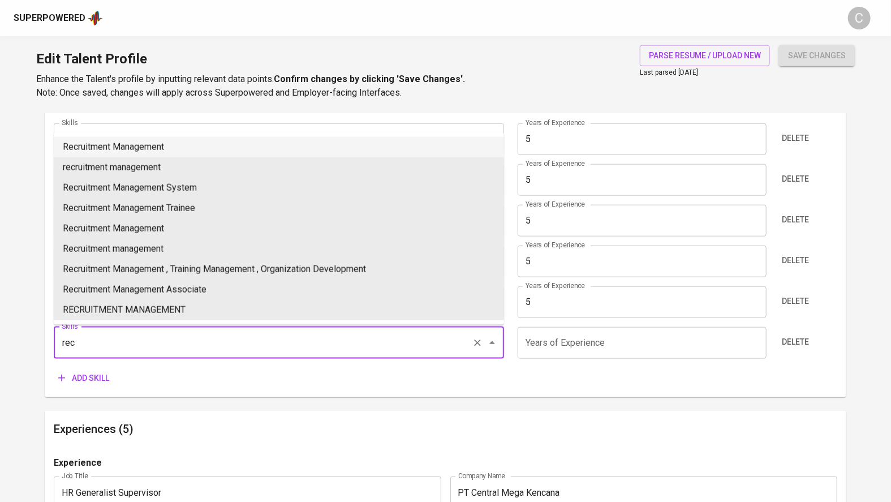
click at [154, 152] on li "Recruitment Management" at bounding box center [279, 147] width 450 height 20
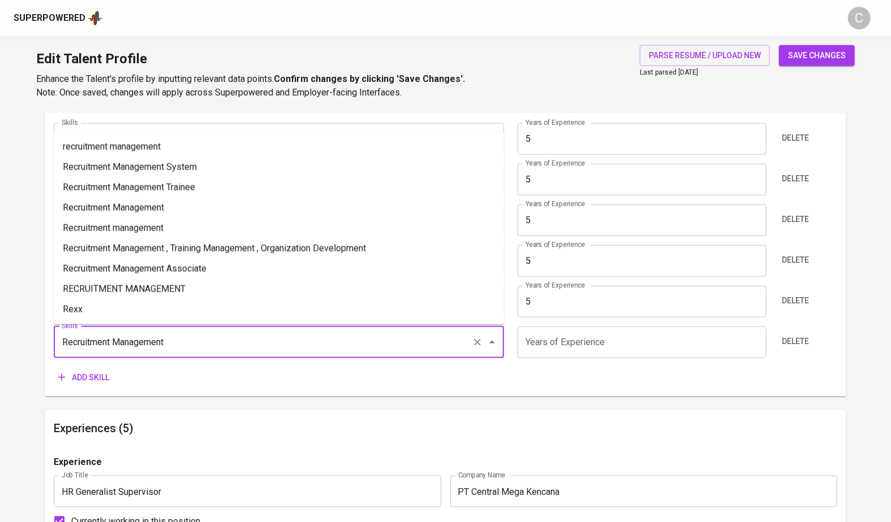
click at [137, 342] on input "Recruitment Management" at bounding box center [263, 342] width 408 height 21
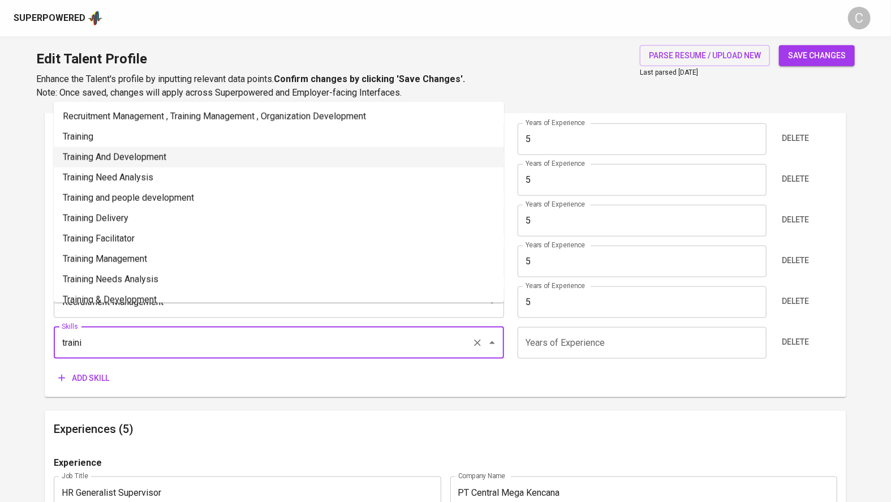
click at [169, 161] on li "Training And Development" at bounding box center [279, 157] width 450 height 20
type input "Training And Development"
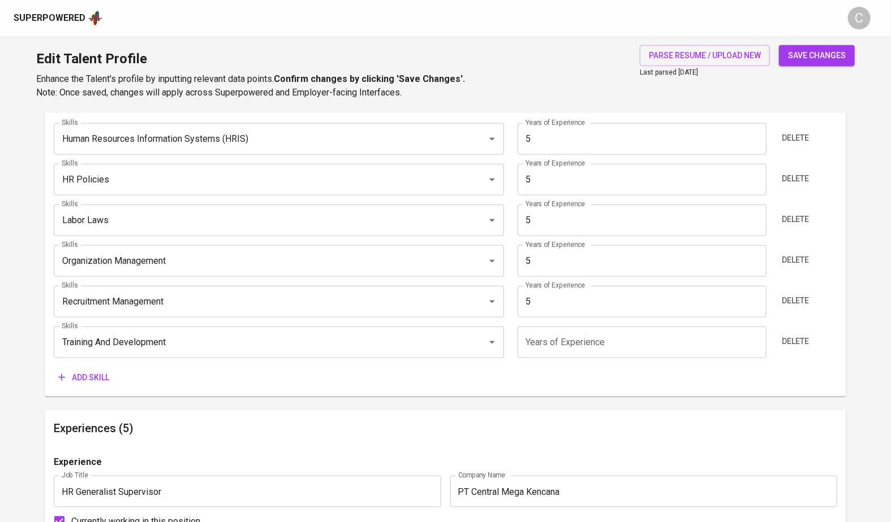
click at [567, 342] on input "number" at bounding box center [641, 343] width 249 height 32
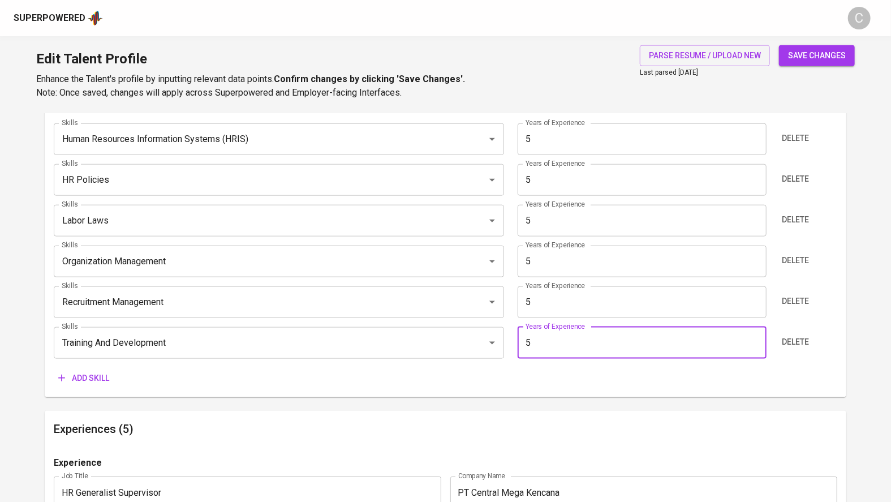
type input "5"
click at [104, 381] on span "Add skill" at bounding box center [83, 378] width 51 height 14
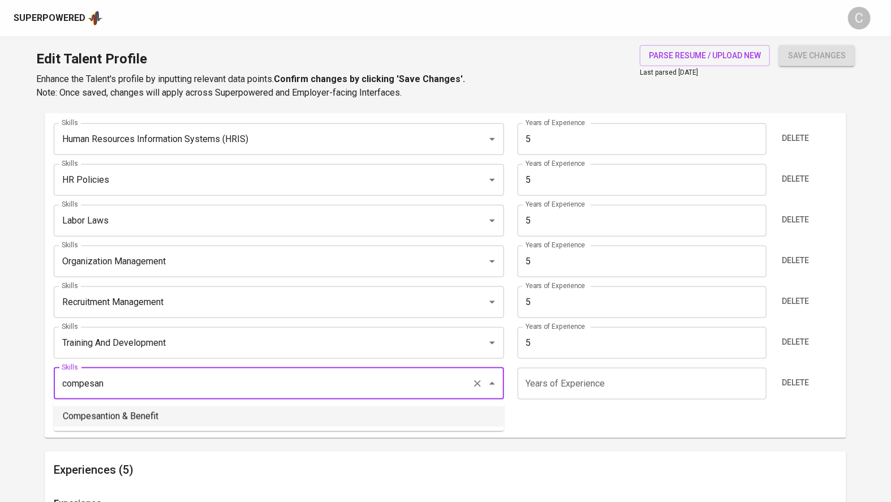
click at [129, 412] on li "Compesantion & Benefit" at bounding box center [279, 416] width 450 height 20
type input "Compesantion & Benefit"
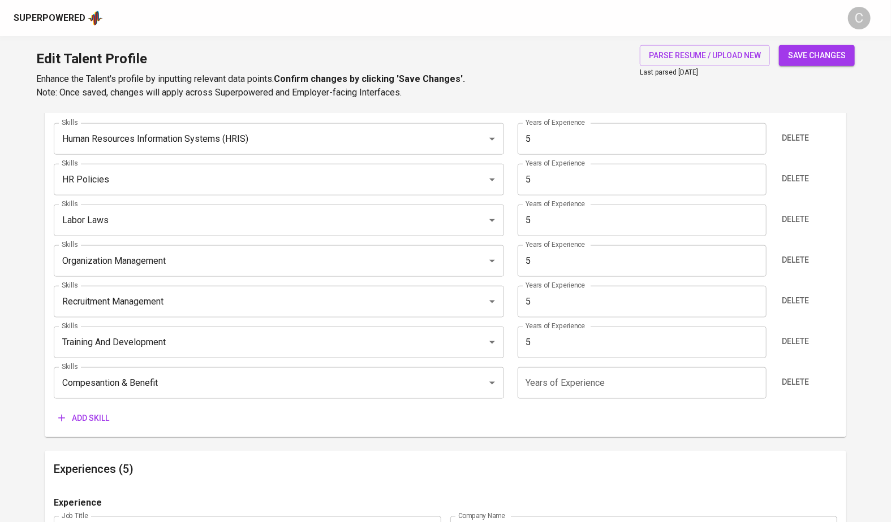
click at [532, 374] on input "number" at bounding box center [641, 384] width 249 height 32
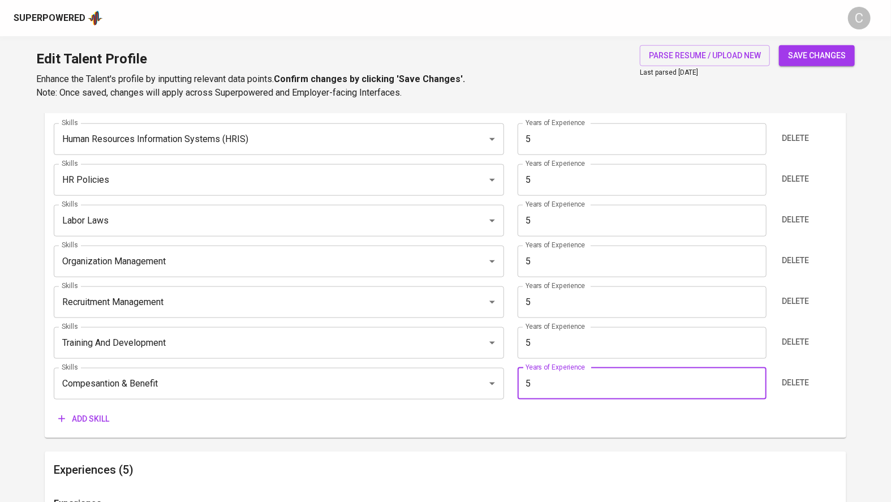
type input "5"
drag, startPoint x: 25, startPoint y: 372, endPoint x: 35, endPoint y: 368, distance: 10.4
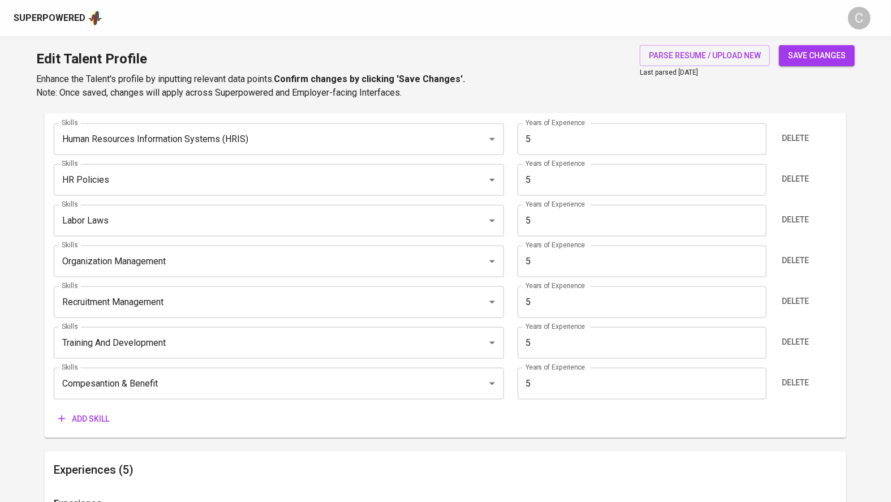
click at [815, 51] on span "save changes" at bounding box center [817, 56] width 58 height 14
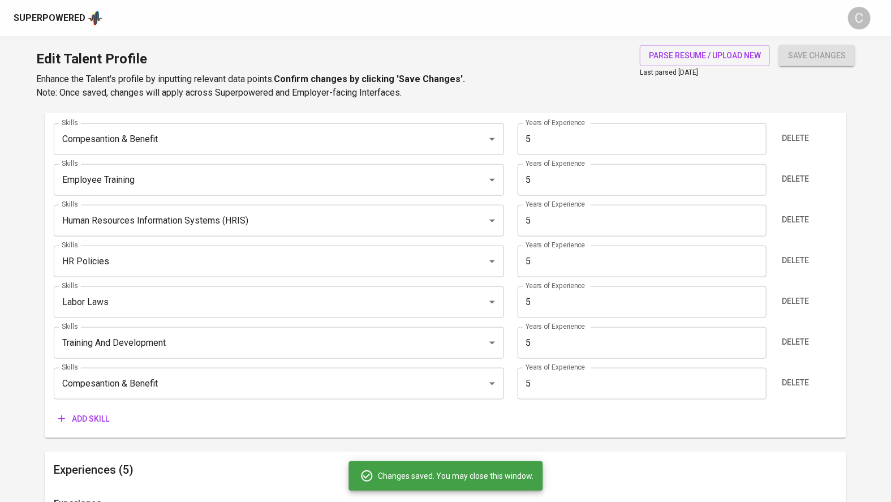
type input "Compesantion & Benefit"
type input "Employee Training"
type input "Human Resources Information Systems (HRIS)"
type input "HR Policies"
type input "Labor Laws"
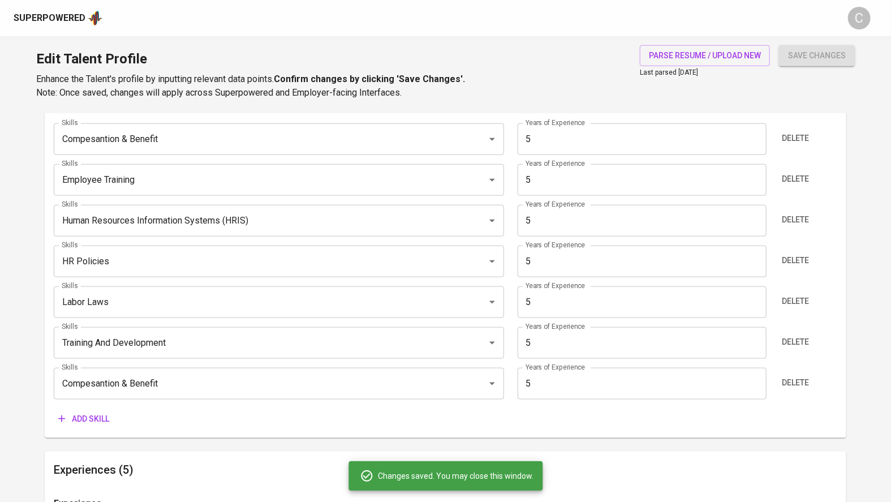
type input "Organization Management"
type input "Recruitment Management"
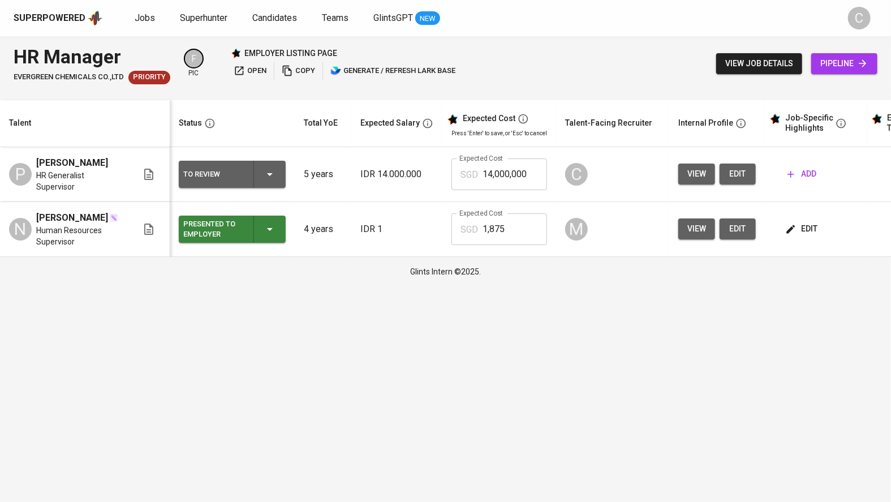
click at [812, 175] on span "add" at bounding box center [801, 174] width 29 height 14
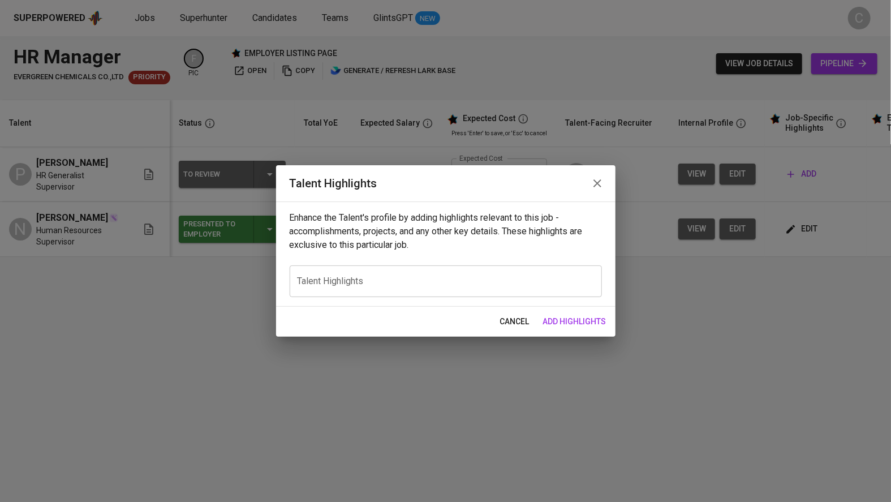
click at [371, 267] on div "x Talent Highlights" at bounding box center [445, 281] width 312 height 32
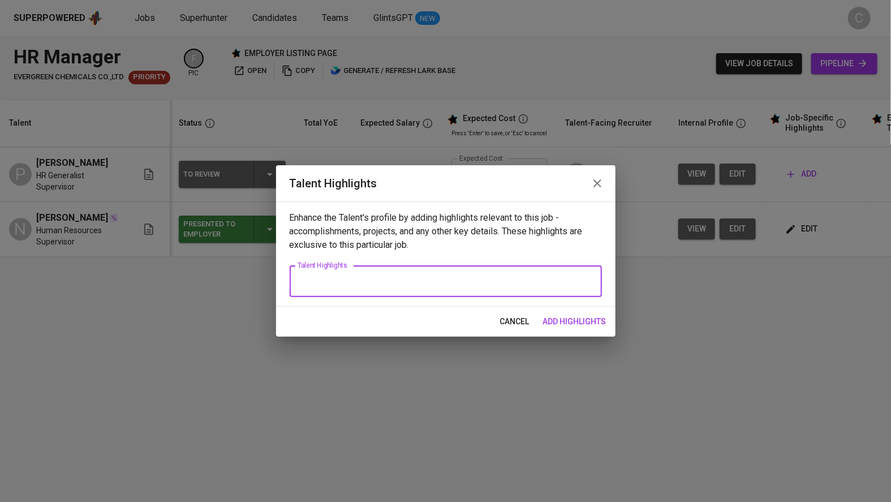
paste textarea "[PERSON_NAME] is an experienced HR professional currently working as an HR Supe…"
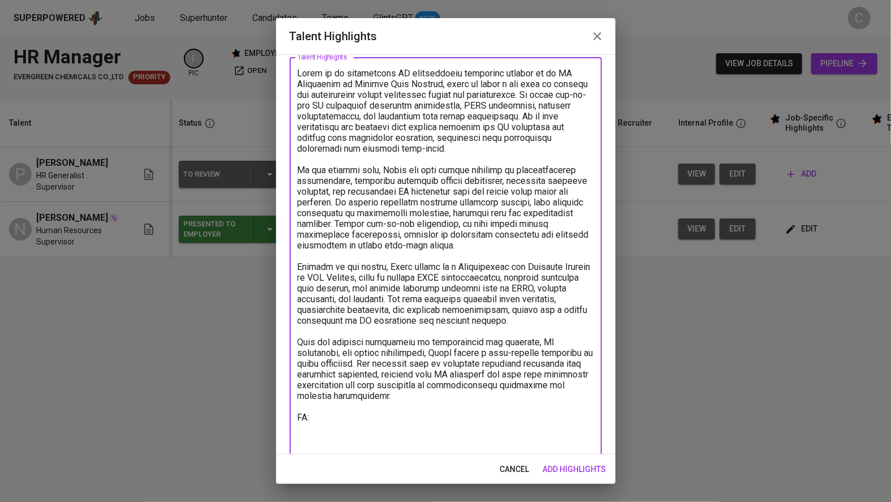
scroll to position [72, 0]
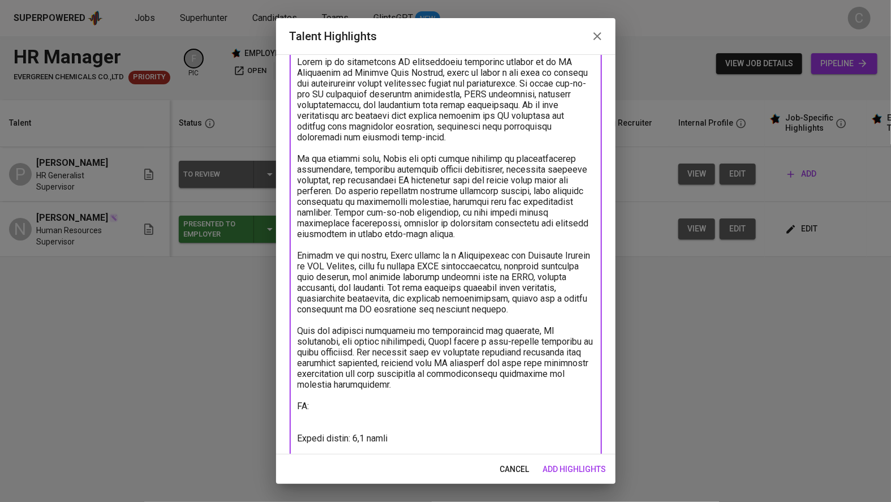
click at [330, 401] on textarea at bounding box center [445, 255] width 296 height 397
paste textarea "https://glints.sg.larksuite.com/wiki/D0Ahwx0YSicOUckleUMluXNLgUc?from=from_copy…"
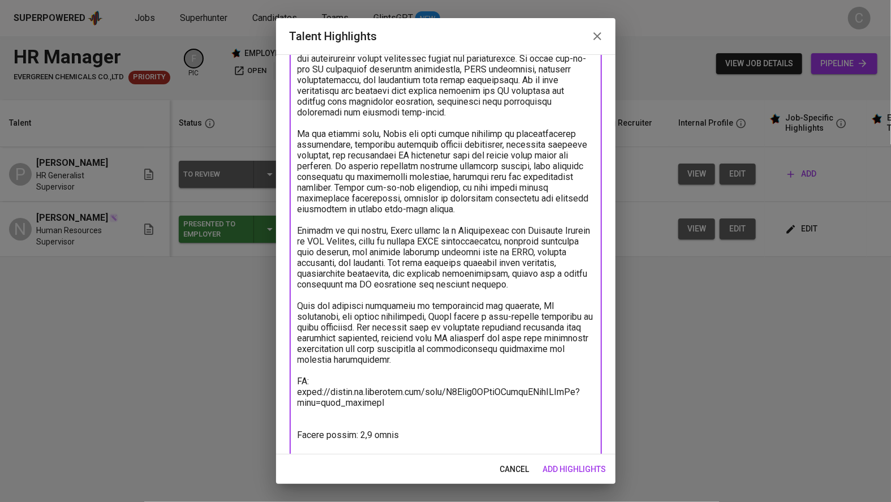
scroll to position [113, 0]
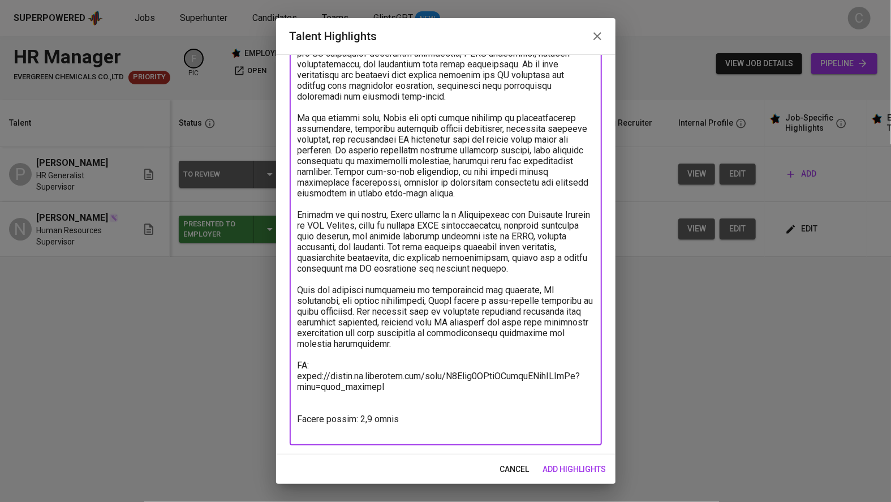
click at [360, 424] on textarea at bounding box center [445, 225] width 296 height 419
paste textarea "Total Monthly Fee 1,874.90 SGD Basic Salary 1.294,81 SGD BPJS Health 49,79 SGD …"
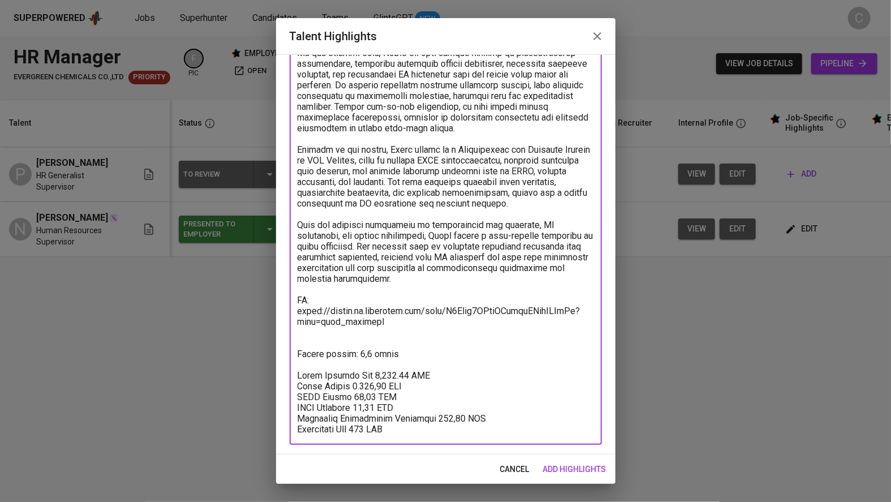
scroll to position [157, 0]
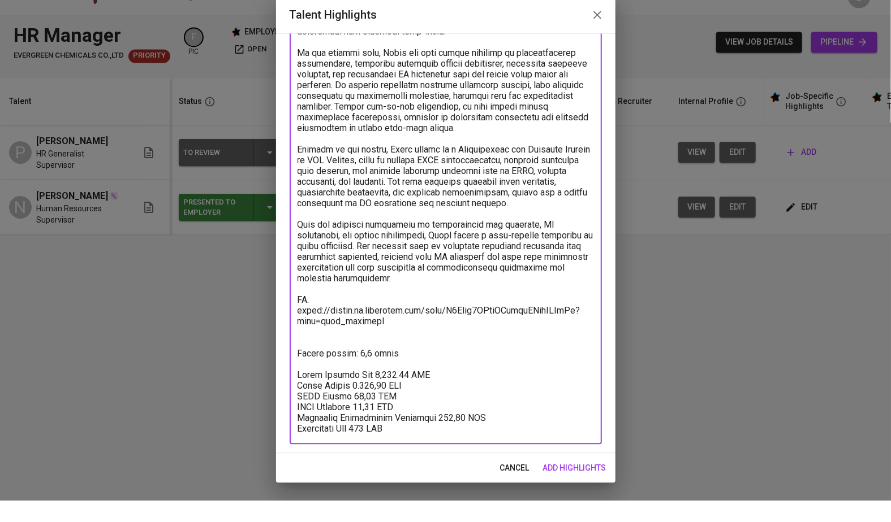
type textarea "Putra is an experienced HR professional currently working as an HR Supervisor a…"
click at [611, 426] on div "Enhance the Talent's profile by adding highlights relevant to this job - accomp…" at bounding box center [445, 264] width 339 height 421
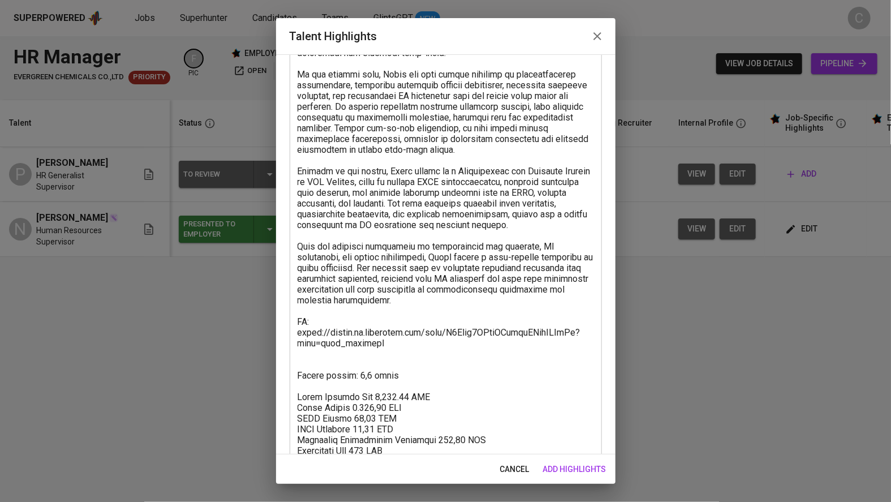
click at [581, 464] on span "add highlights" at bounding box center [574, 469] width 63 height 14
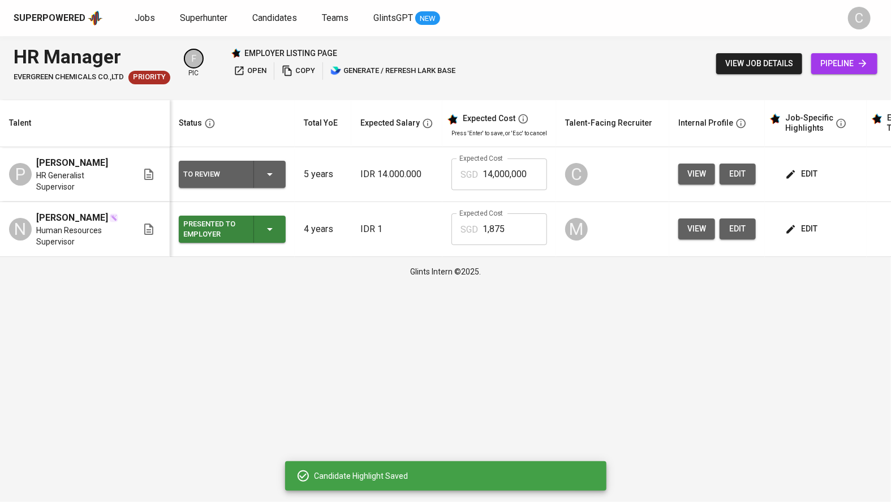
click at [811, 238] on button "edit" at bounding box center [802, 228] width 39 height 21
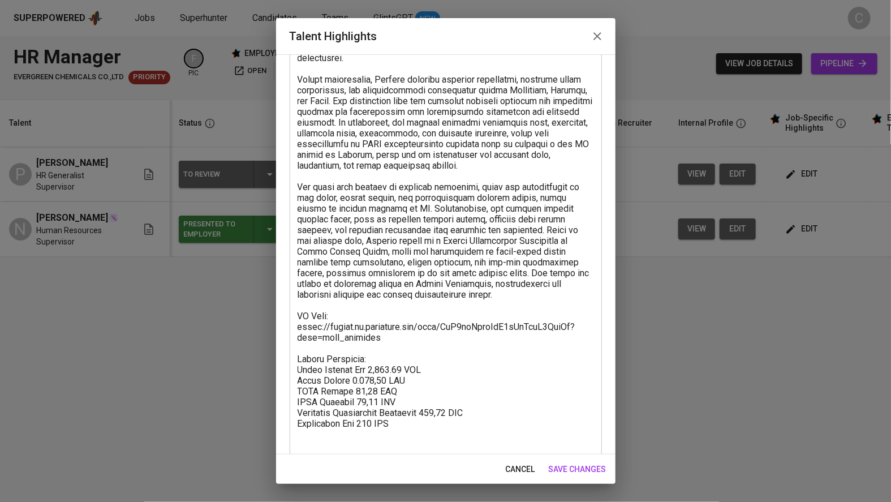
scroll to position [199, 0]
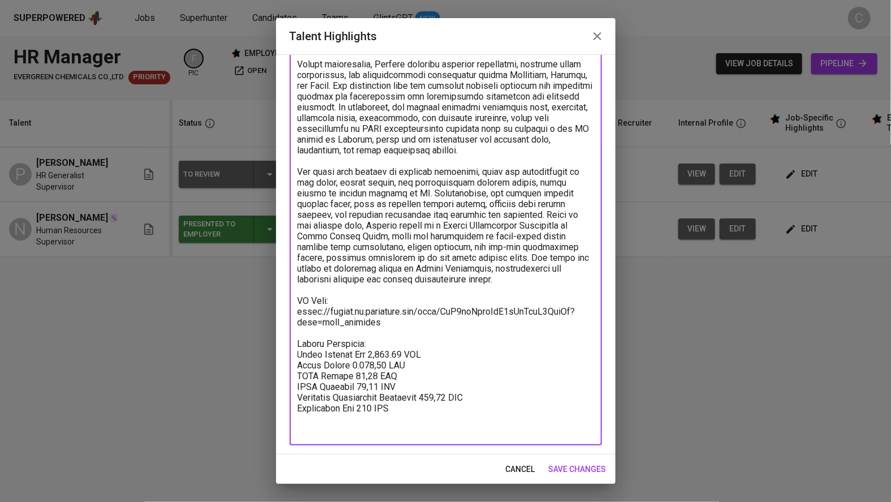
drag, startPoint x: 377, startPoint y: 339, endPoint x: 287, endPoint y: 339, distance: 89.9
click at [287, 339] on div "Enhance the Talent's profile by adding highlights relevant to this job - accomp…" at bounding box center [445, 254] width 339 height 400
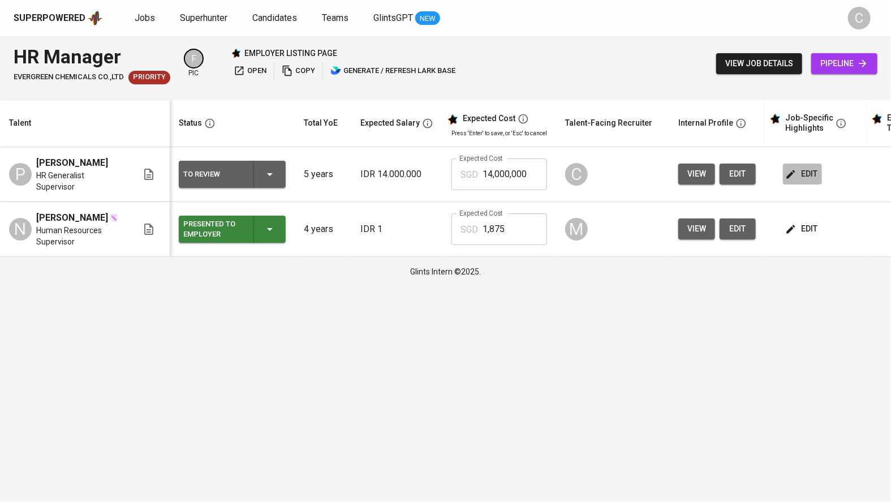
click at [807, 171] on span "edit" at bounding box center [802, 174] width 30 height 14
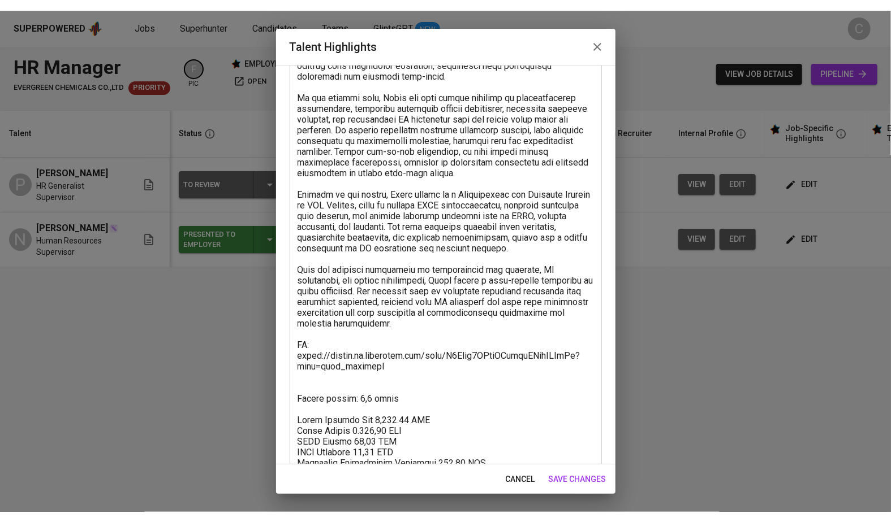
scroll to position [178, 0]
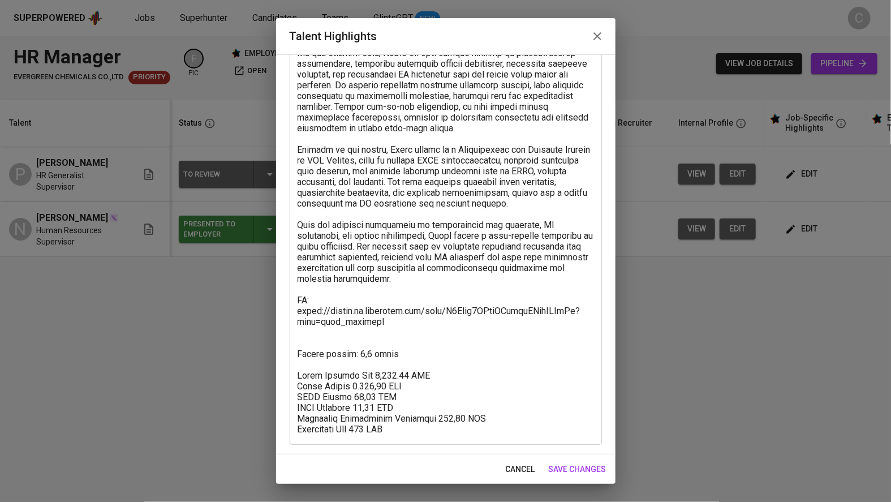
click at [312, 363] on textarea at bounding box center [445, 192] width 296 height 483
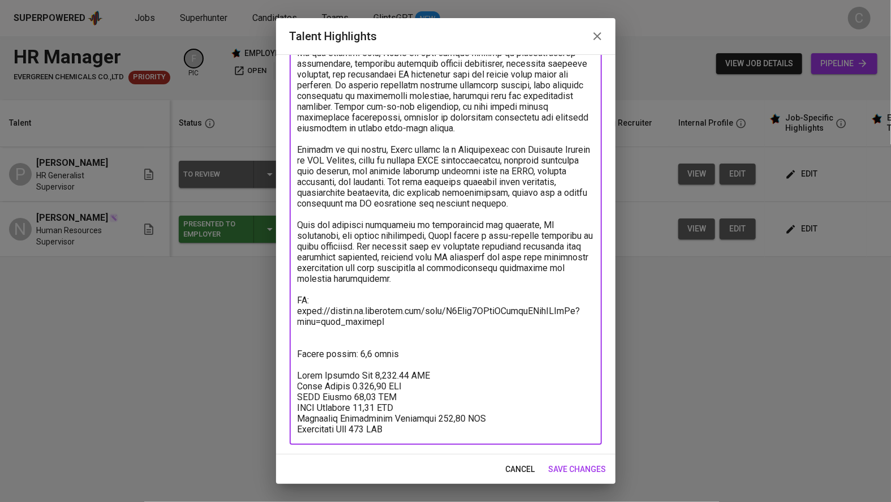
paste textarea "Salary Breakdown:"
click at [419, 350] on textarea at bounding box center [445, 192] width 296 height 483
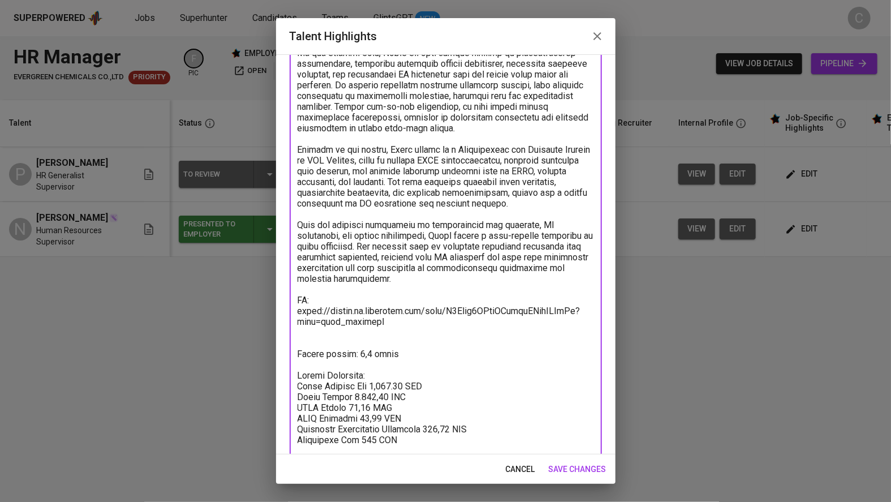
click at [366, 333] on textarea at bounding box center [445, 198] width 296 height 494
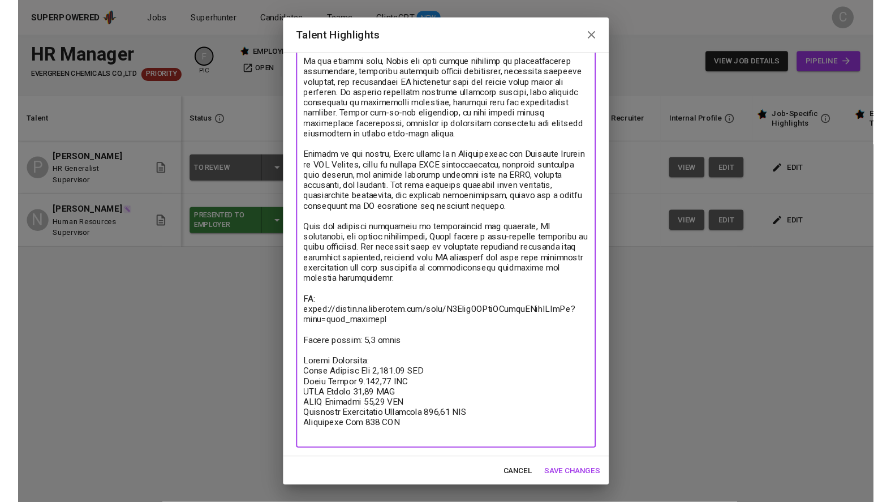
scroll to position [157, 0]
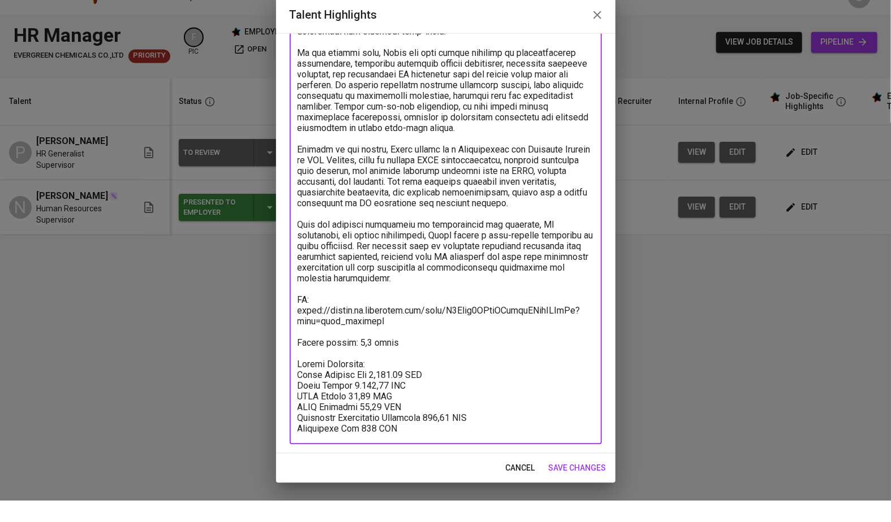
click at [495, 431] on textarea at bounding box center [445, 213] width 296 height 483
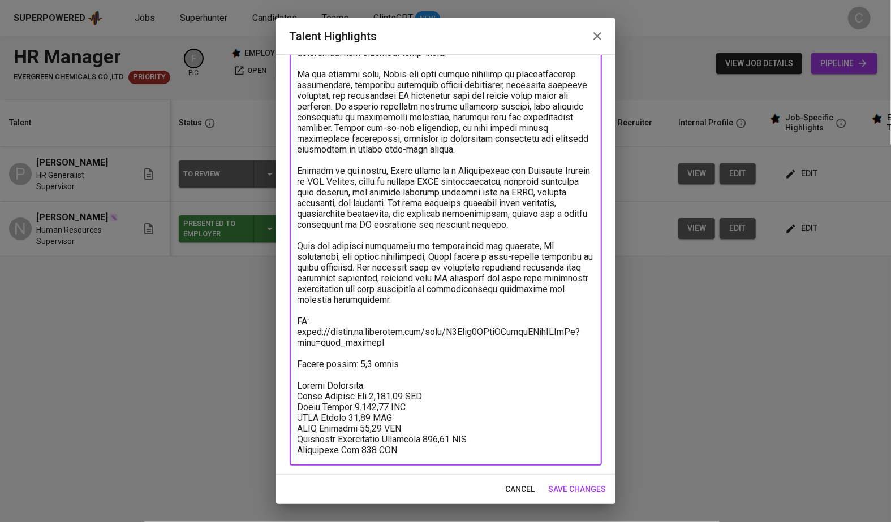
type textarea "Putra is an experienced HR professional currently working as an HR Supervisor a…"
click at [615, 408] on div "Enhance the Talent's profile by adding highlights relevant to this job - accomp…" at bounding box center [445, 264] width 339 height 421
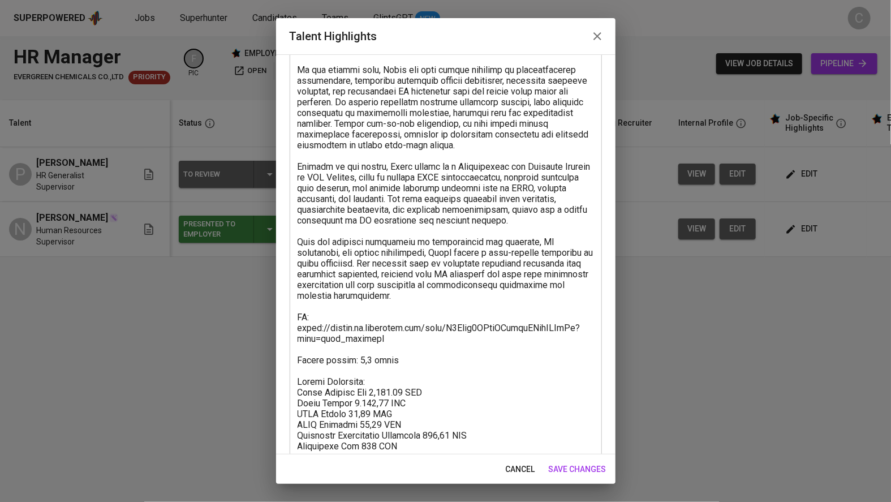
scroll to position [178, 0]
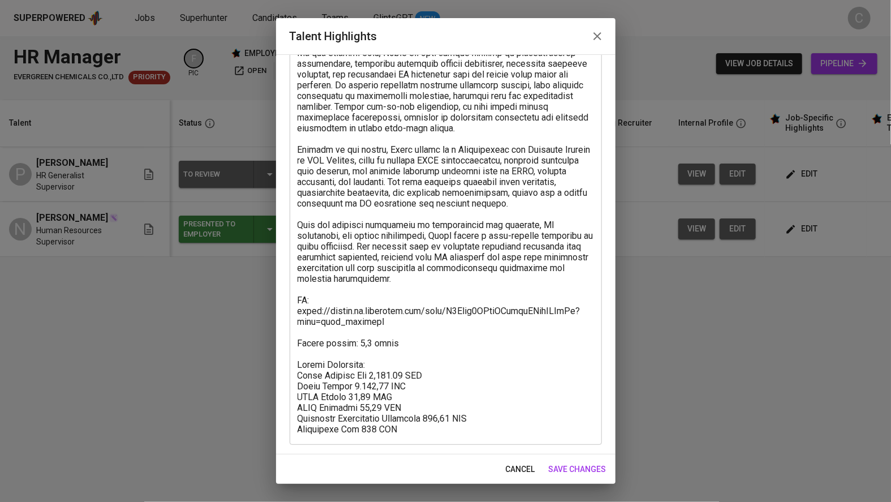
click at [580, 460] on button "save changes" at bounding box center [577, 469] width 67 height 21
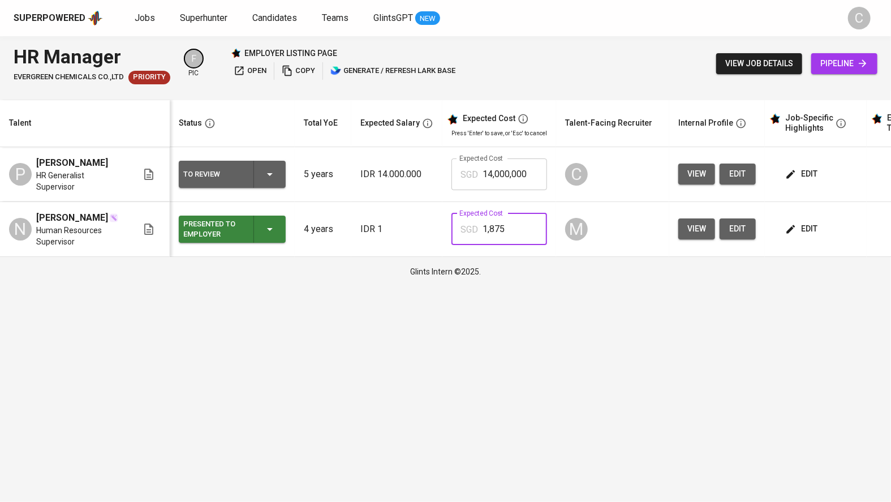
drag, startPoint x: 520, startPoint y: 228, endPoint x: 412, endPoint y: 228, distance: 108.0
click at [411, 228] on tr "N Natasya Varrent Human Resources Supervisor Presented to Employer 4 years IDR …" at bounding box center [489, 229] width 979 height 55
drag, startPoint x: 528, startPoint y: 170, endPoint x: 409, endPoint y: 168, distance: 119.3
click at [409, 168] on tr "P Putra Surya Bhuwana Widjoyo HR Generalist Supervisor To Review 5 years IDR 14…" at bounding box center [489, 174] width 979 height 55
paste input ",875"
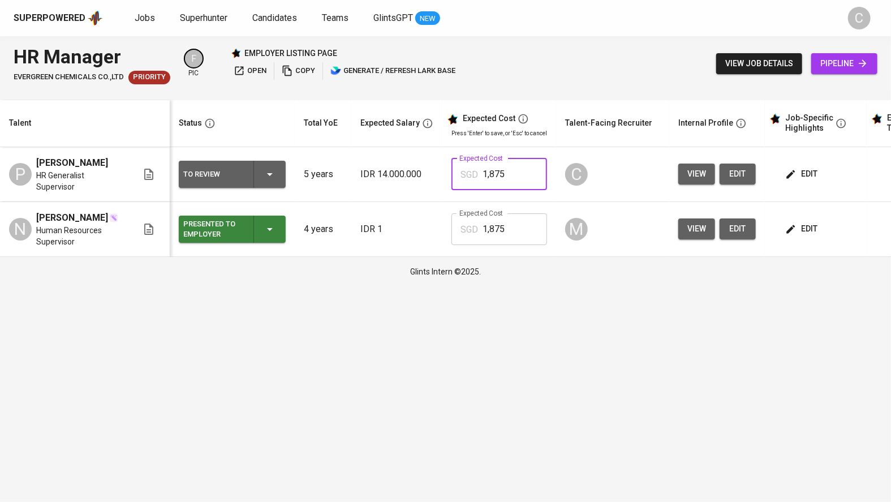
type input "1,875"
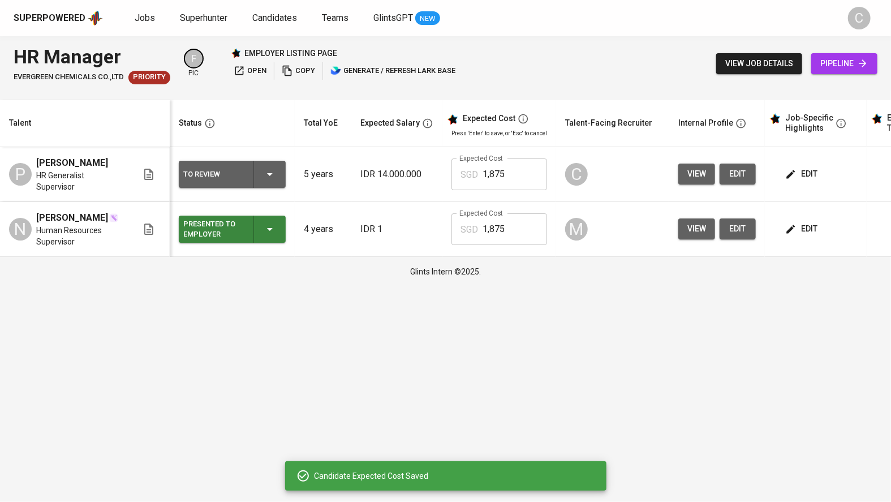
click at [798, 176] on span "edit" at bounding box center [802, 174] width 30 height 14
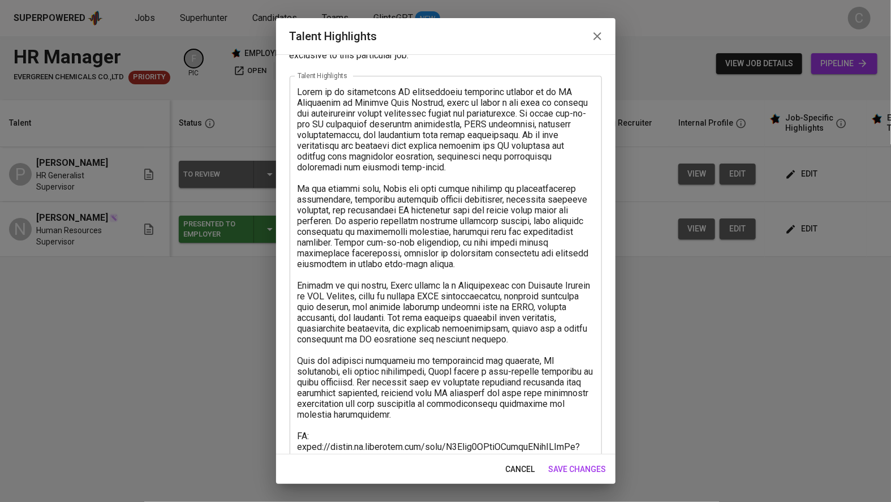
scroll to position [72, 0]
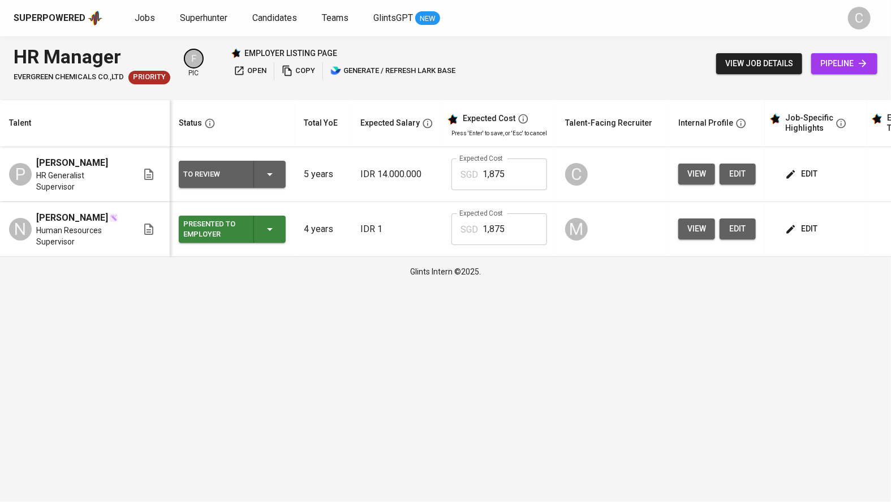
click at [815, 176] on button "edit" at bounding box center [802, 173] width 39 height 21
click at [805, 176] on span "edit" at bounding box center [802, 174] width 30 height 14
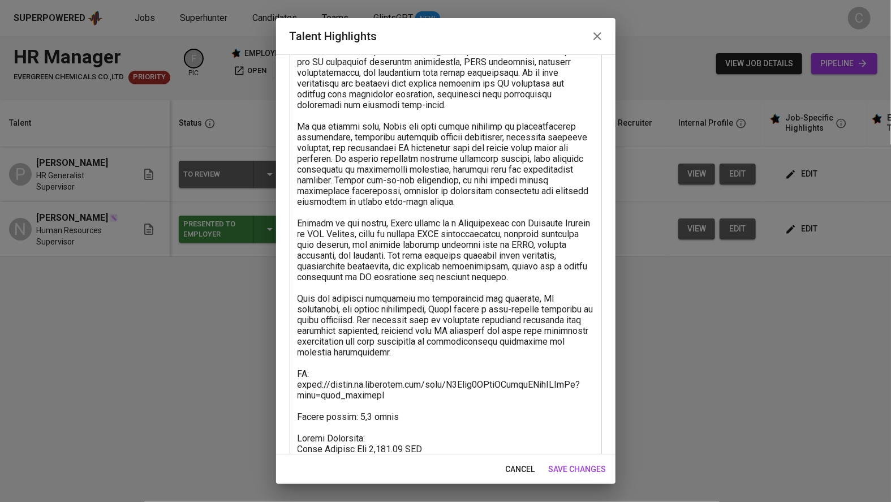
scroll to position [178, 0]
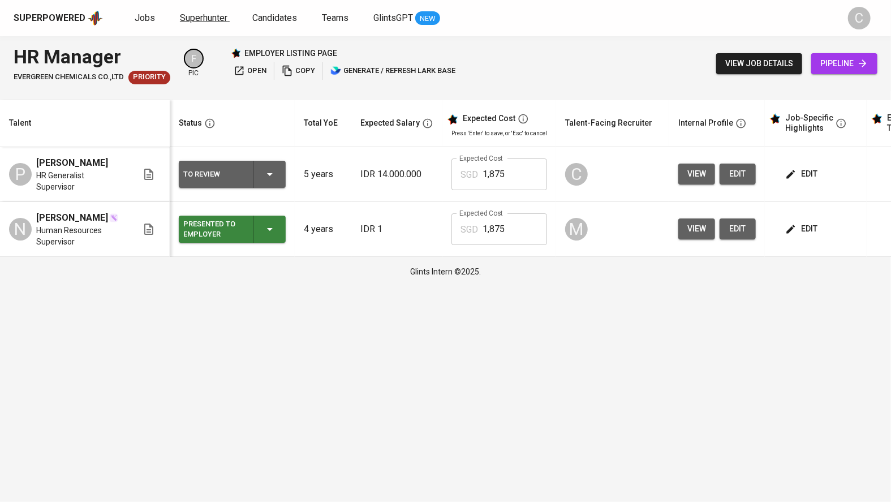
click at [202, 20] on span "Superhunter" at bounding box center [203, 17] width 47 height 11
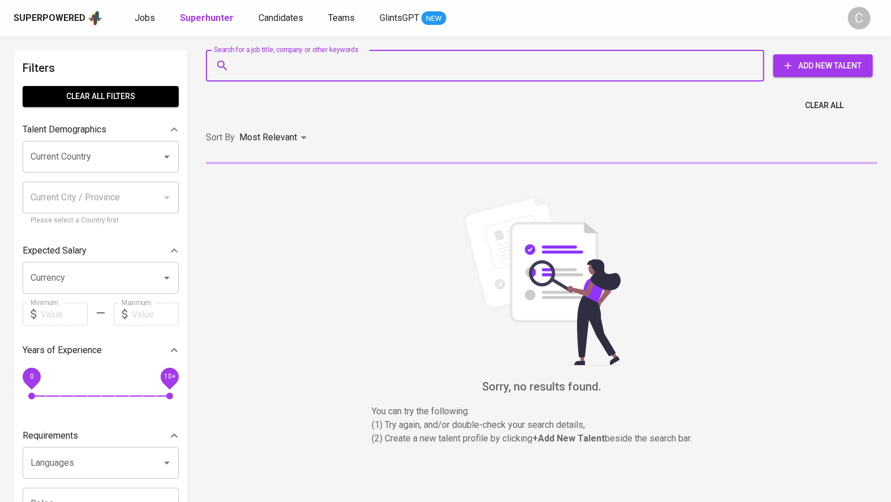
click at [257, 64] on input "Search for a job title, company or other keywords" at bounding box center [488, 65] width 508 height 21
paste input "[EMAIL_ADDRESS][DOMAIN_NAME]"
type input "[EMAIL_ADDRESS][DOMAIN_NAME]"
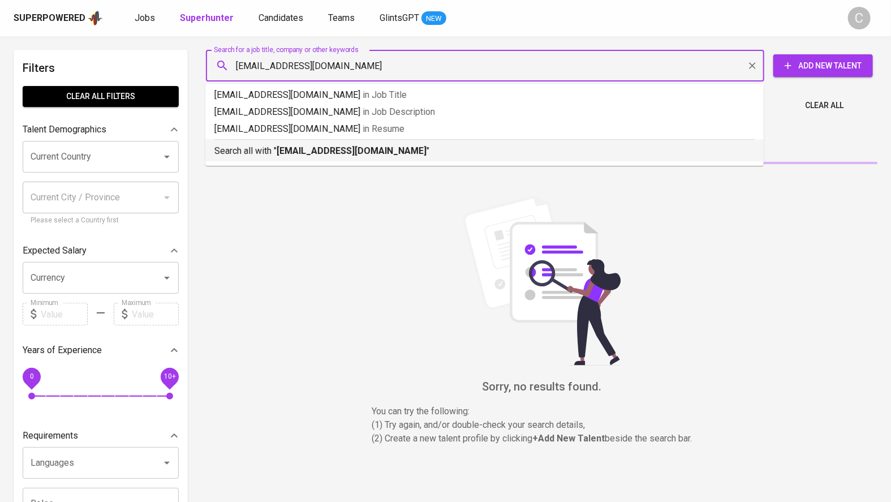
click at [312, 153] on b "[EMAIL_ADDRESS][DOMAIN_NAME]" at bounding box center [351, 150] width 150 height 11
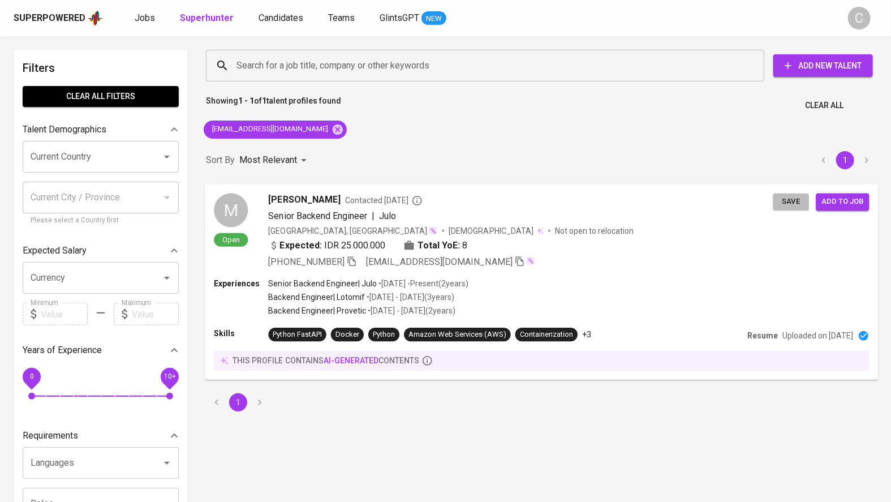
click at [787, 201] on span "Save" at bounding box center [790, 201] width 25 height 13
click at [553, 245] on div "Expected: IDR 25.000.000 Total YoE: 8" at bounding box center [521, 246] width 504 height 16
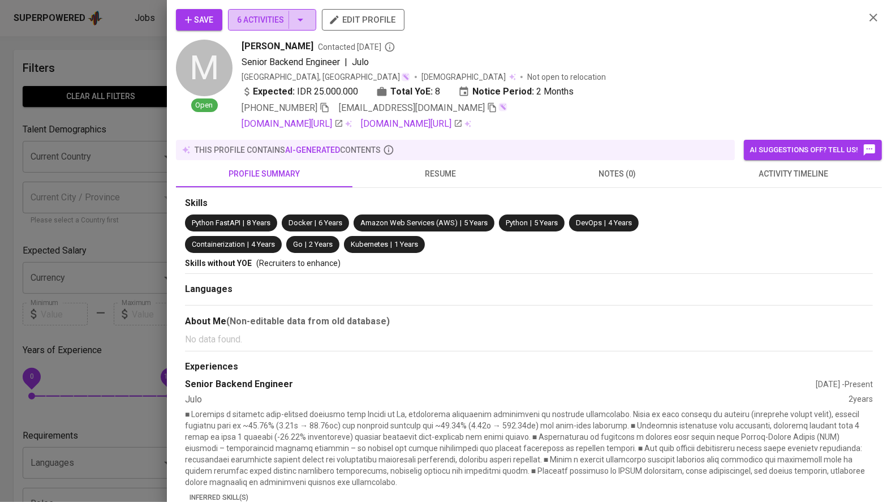
click at [289, 22] on span "6 Activities" at bounding box center [272, 20] width 70 height 14
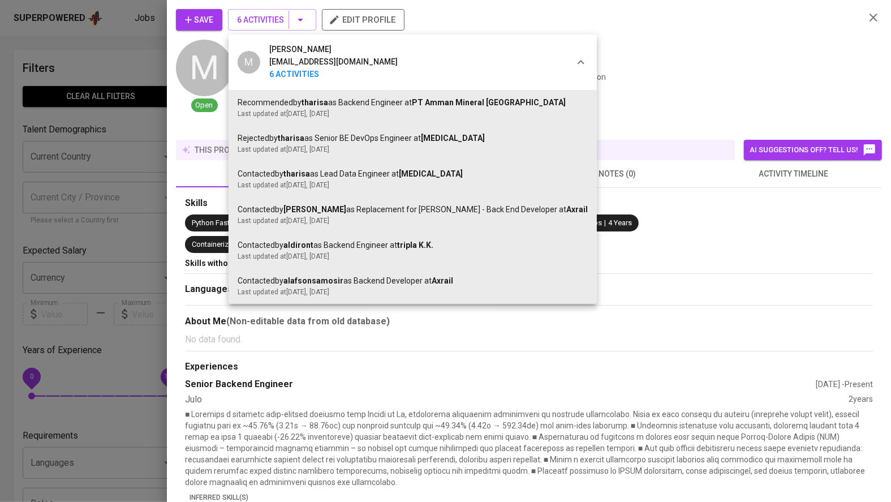
click at [672, 81] on div at bounding box center [445, 251] width 891 height 502
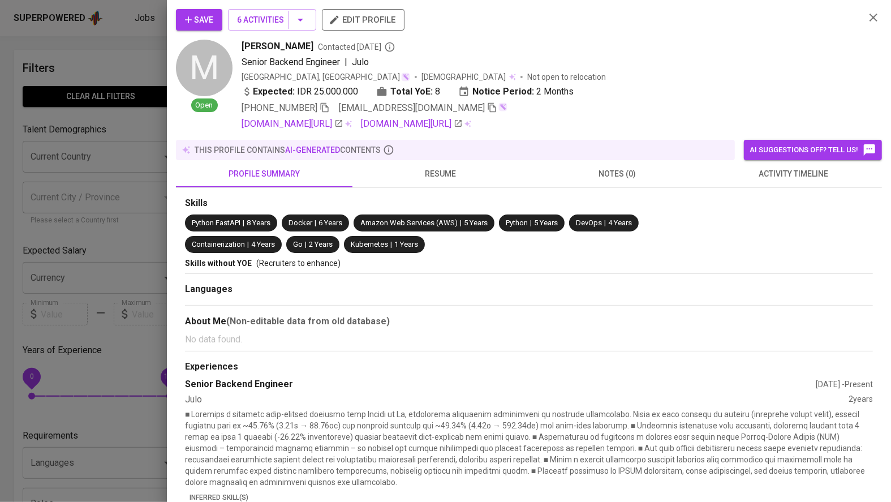
click at [90, 167] on div at bounding box center [445, 251] width 891 height 502
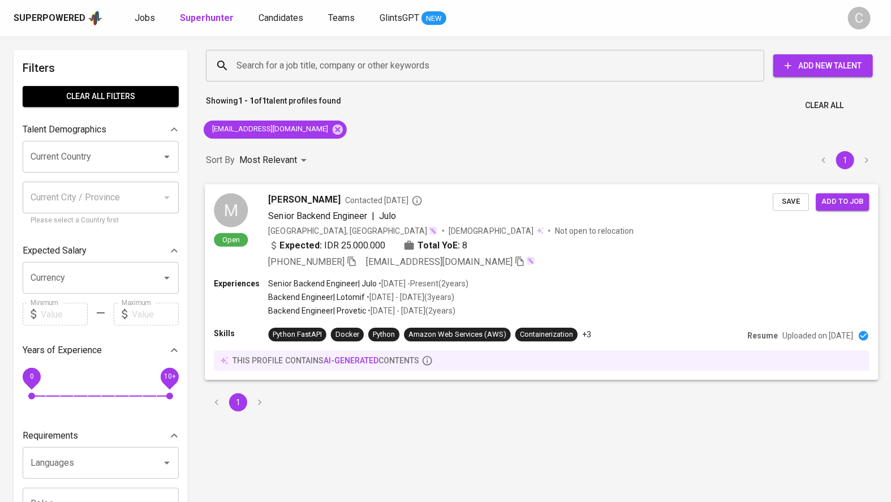
click at [785, 193] on button "Save" at bounding box center [790, 202] width 36 height 18
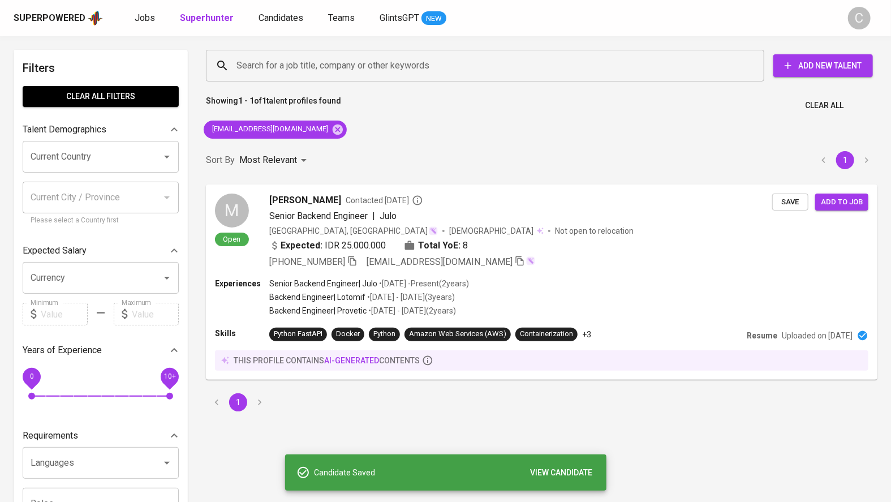
drag, startPoint x: 691, startPoint y: 108, endPoint x: 697, endPoint y: 62, distance: 46.8
click at [694, 107] on div "Showing 1 - 1 of 1 talent profiles found Clear All" at bounding box center [541, 102] width 685 height 28
click at [332, 127] on icon at bounding box center [337, 129] width 10 height 10
click at [327, 68] on input "Search for a job title, company or other keywords" at bounding box center [488, 65] width 508 height 21
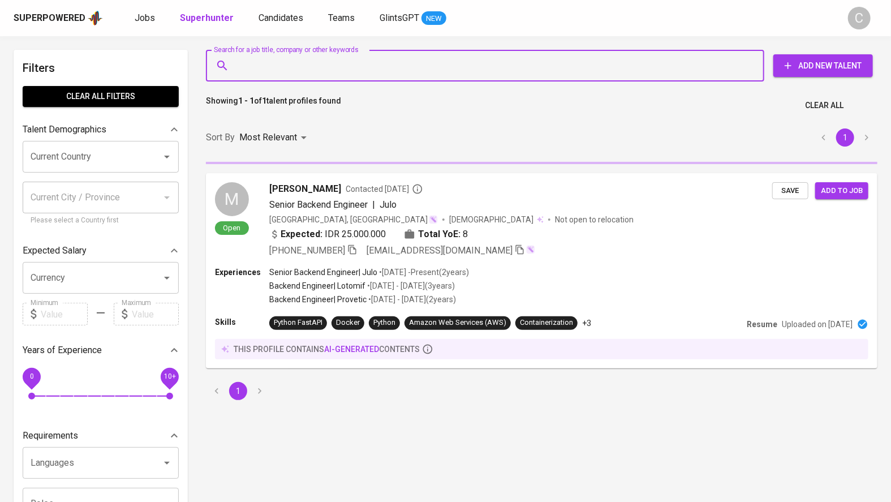
paste input "[EMAIL_ADDRESS][DOMAIN_NAME]"
type input "[EMAIL_ADDRESS][DOMAIN_NAME]"
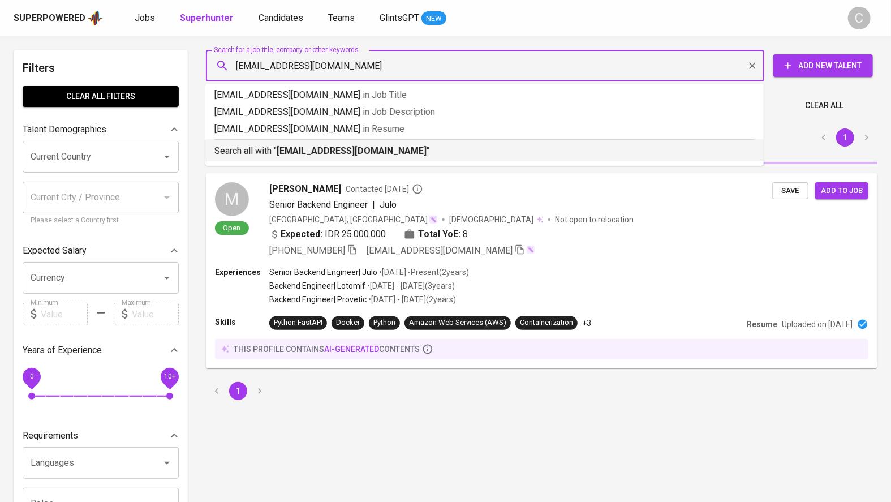
drag, startPoint x: 324, startPoint y: 150, endPoint x: 312, endPoint y: 141, distance: 14.9
click at [325, 150] on b "[EMAIL_ADDRESS][DOMAIN_NAME]" at bounding box center [351, 150] width 150 height 11
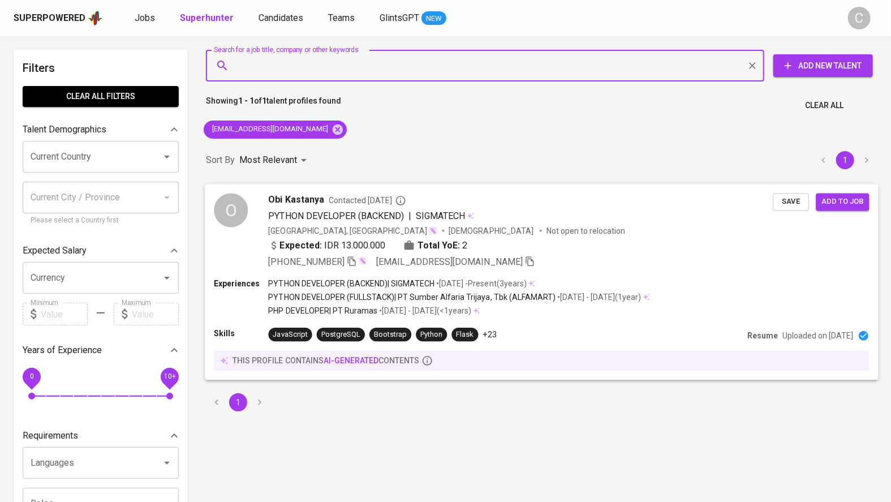
click at [786, 208] on span "Save" at bounding box center [790, 201] width 25 height 13
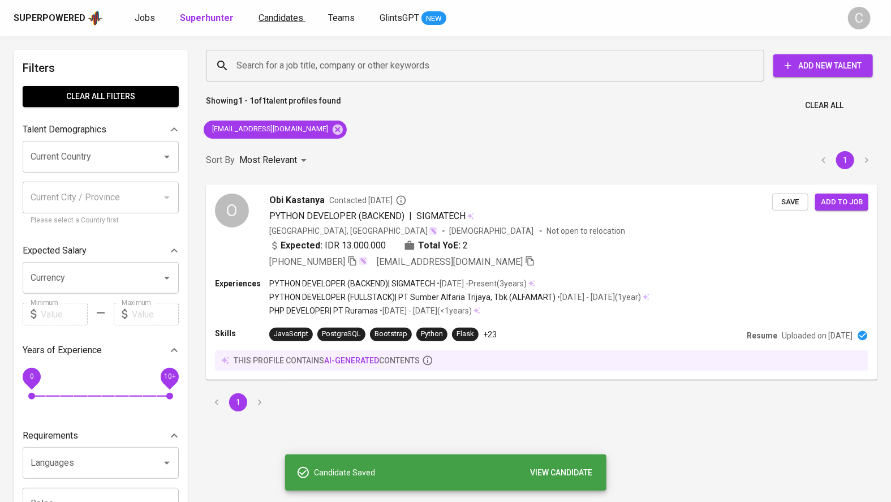
click at [287, 21] on span "Candidates" at bounding box center [280, 17] width 45 height 11
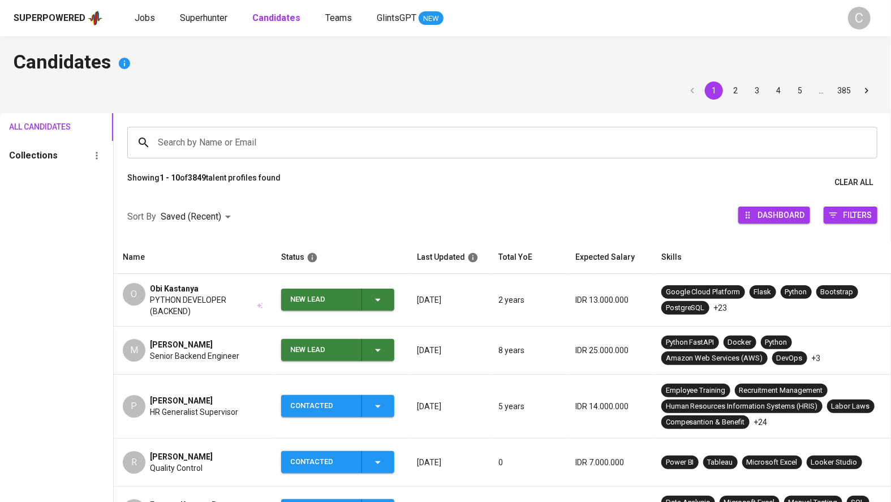
click at [381, 353] on icon "button" at bounding box center [378, 350] width 14 height 14
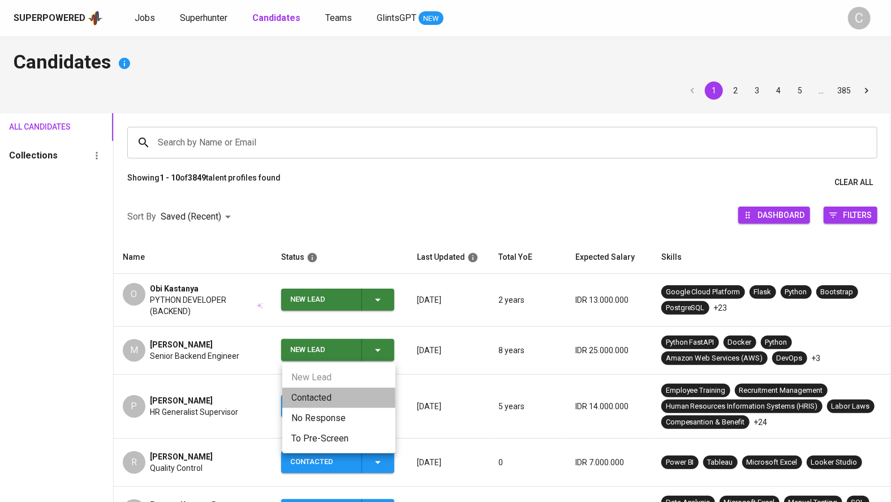
click at [330, 403] on li "Contacted" at bounding box center [338, 397] width 113 height 20
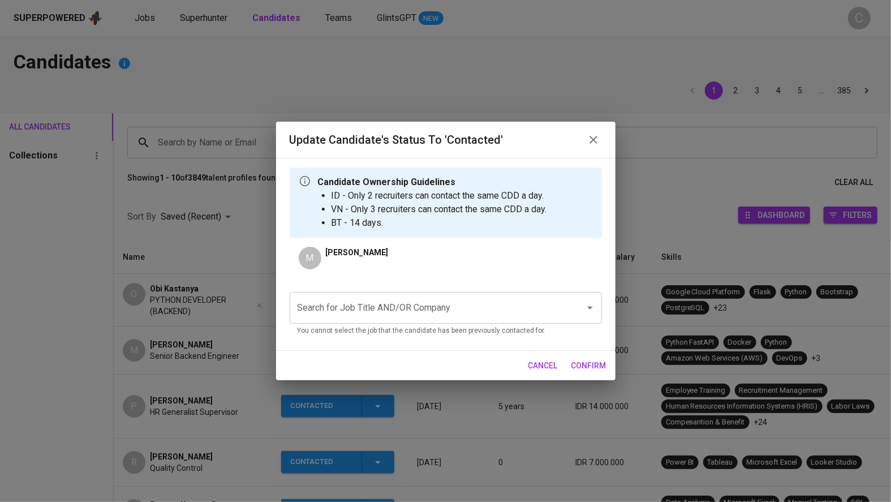
click at [368, 313] on input "Search for Job Title AND/OR Company" at bounding box center [430, 307] width 270 height 21
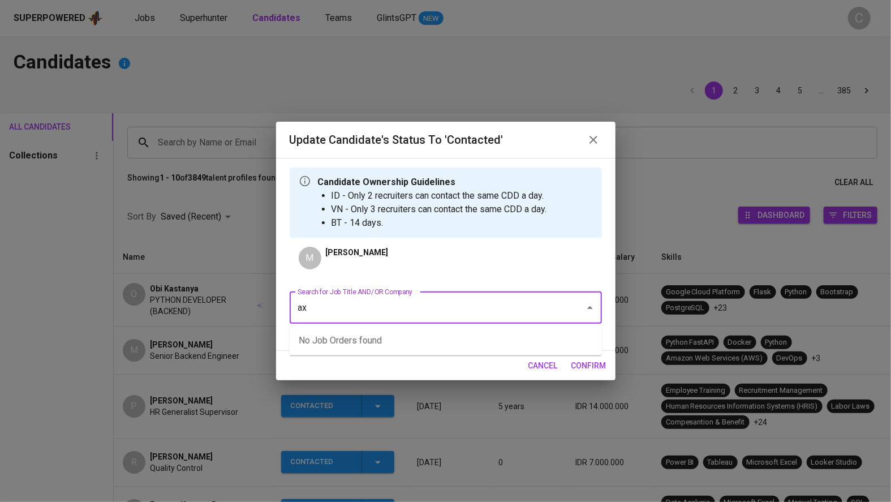
type input "a"
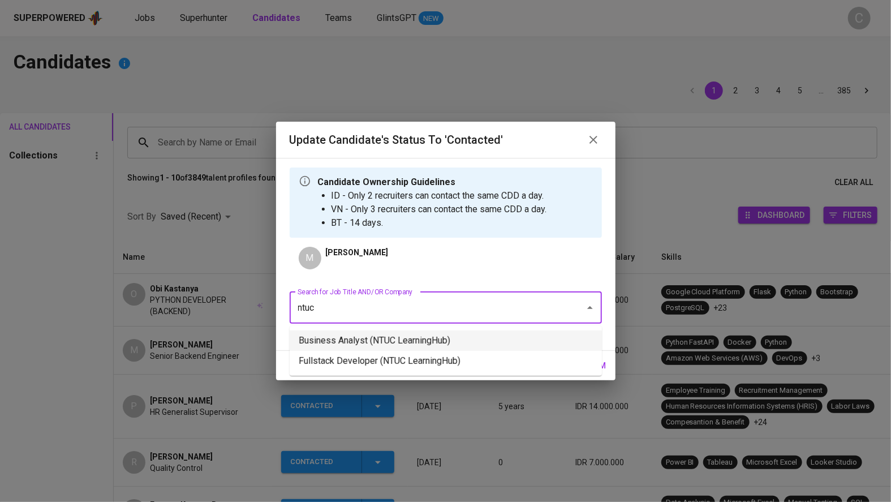
click at [394, 344] on li "Business Analyst (NTUC LearningHub)" at bounding box center [445, 340] width 312 height 20
type input "ntuc"
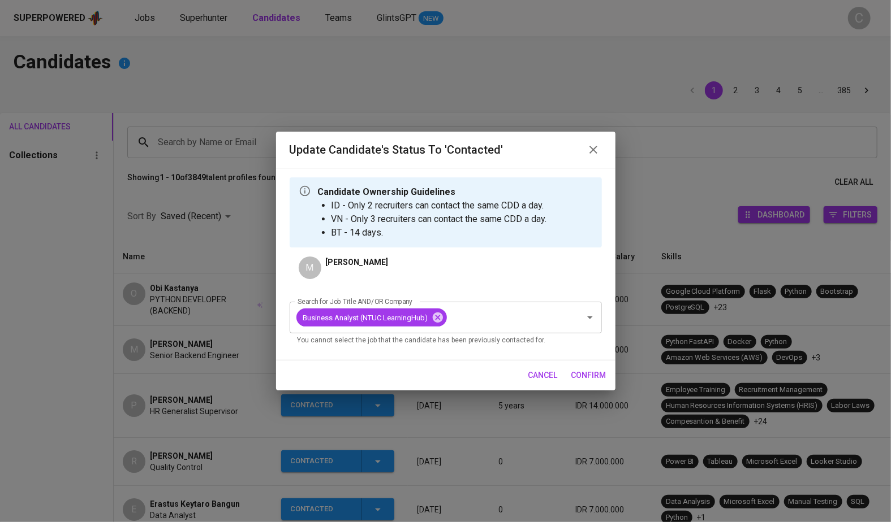
click at [592, 373] on span "confirm" at bounding box center [588, 376] width 35 height 14
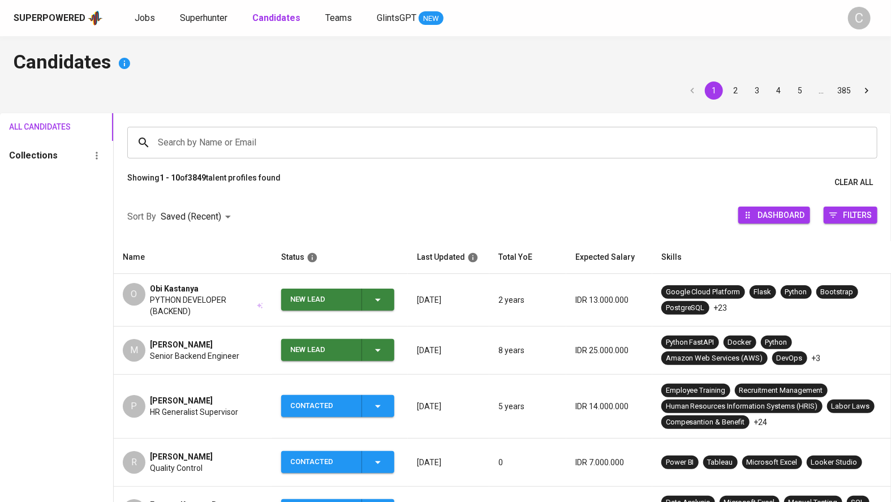
click at [383, 303] on icon "button" at bounding box center [378, 300] width 14 height 14
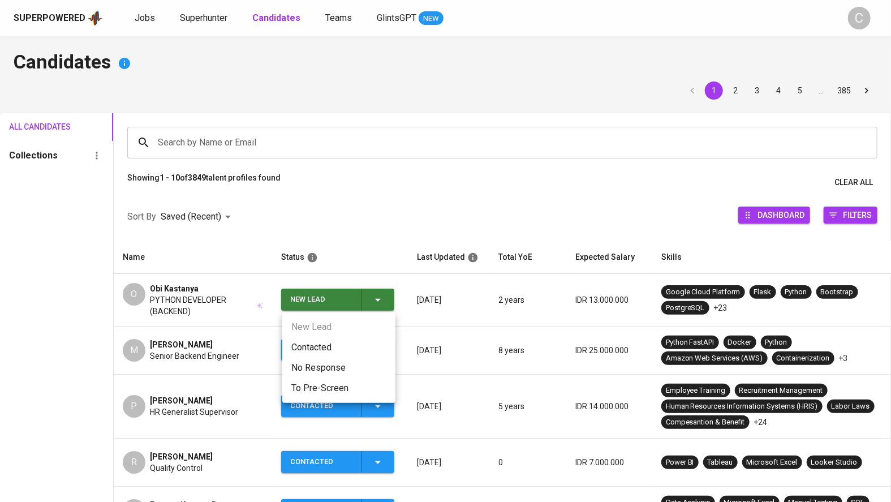
click at [319, 346] on li "Contacted" at bounding box center [338, 347] width 113 height 20
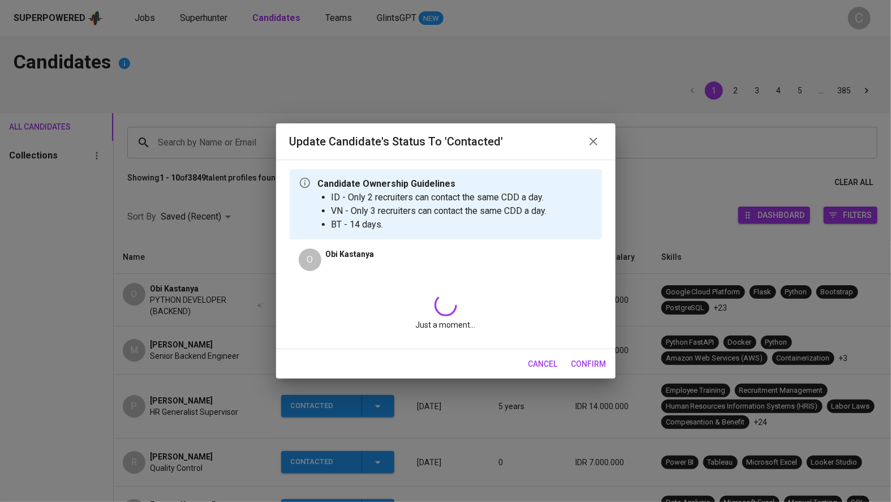
click at [301, 347] on div "Candidate Ownership Guidelines ID - Only 2 recruiters can contact the same CDD …" at bounding box center [445, 253] width 339 height 189
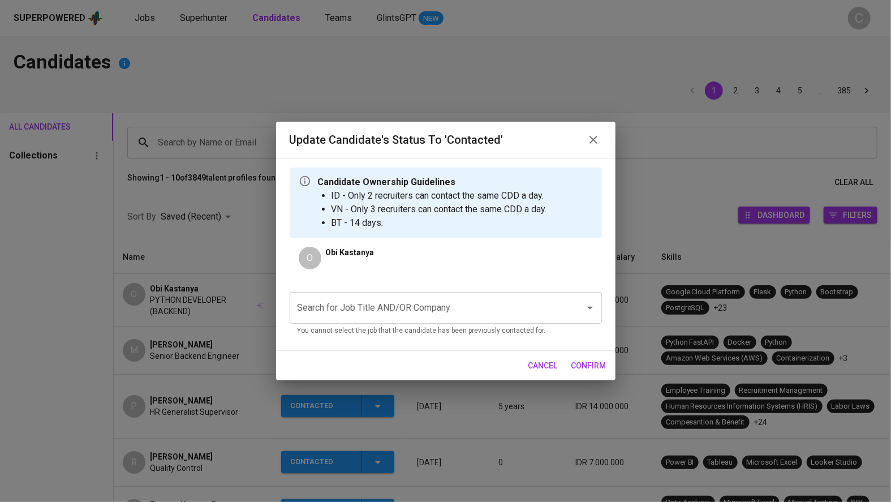
click at [365, 311] on input "Search for Job Title AND/OR Company" at bounding box center [430, 307] width 270 height 21
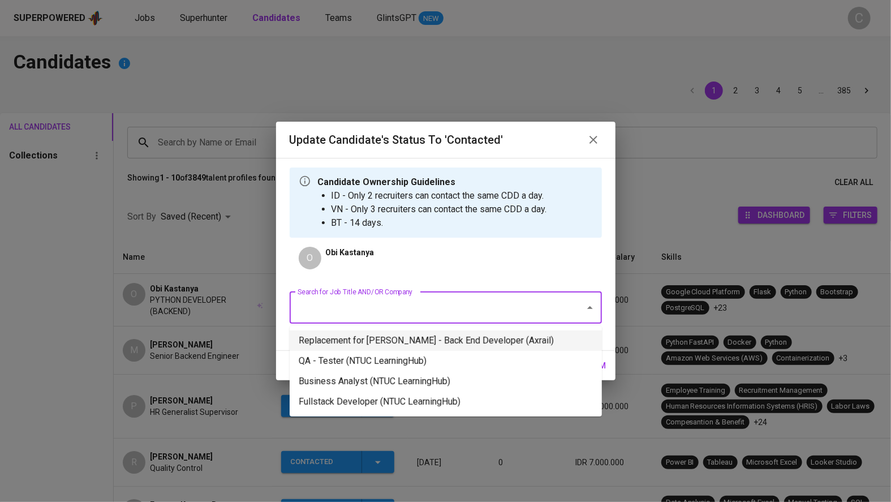
click at [367, 342] on li "Replacement for Syakur Rahman - Back End Developer (Axrail)" at bounding box center [445, 340] width 312 height 20
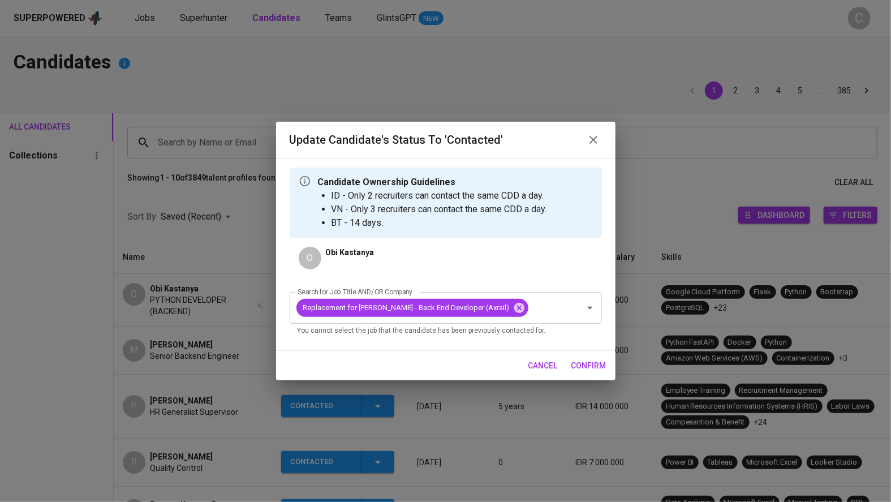
click at [591, 367] on span "confirm" at bounding box center [588, 365] width 35 height 14
